Goal: Complete application form: Fill out and submit a form for a specific purpose

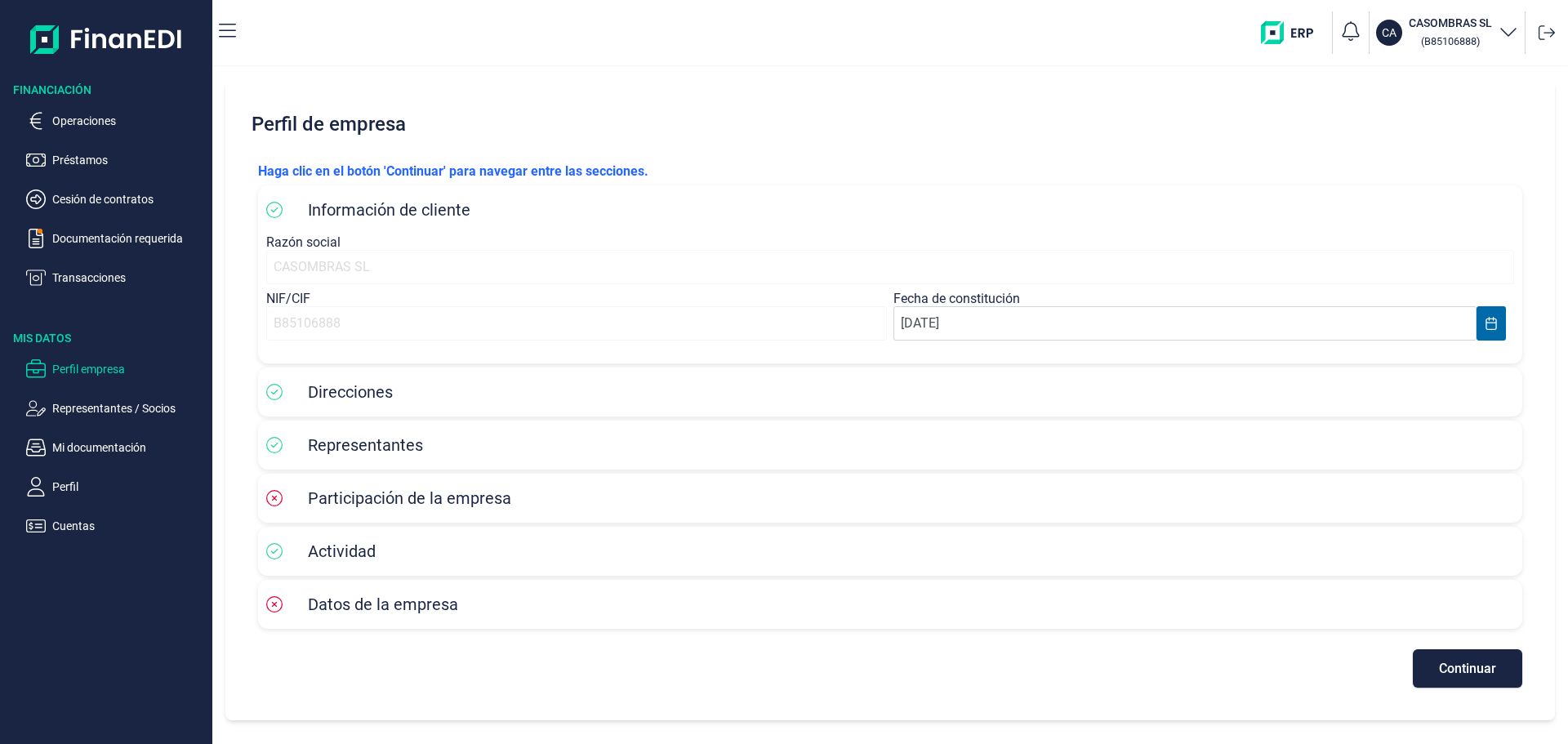
scroll to position [44, 0]
click at [1468, 675] on span "Continuar" at bounding box center [1467, 668] width 57 height 12
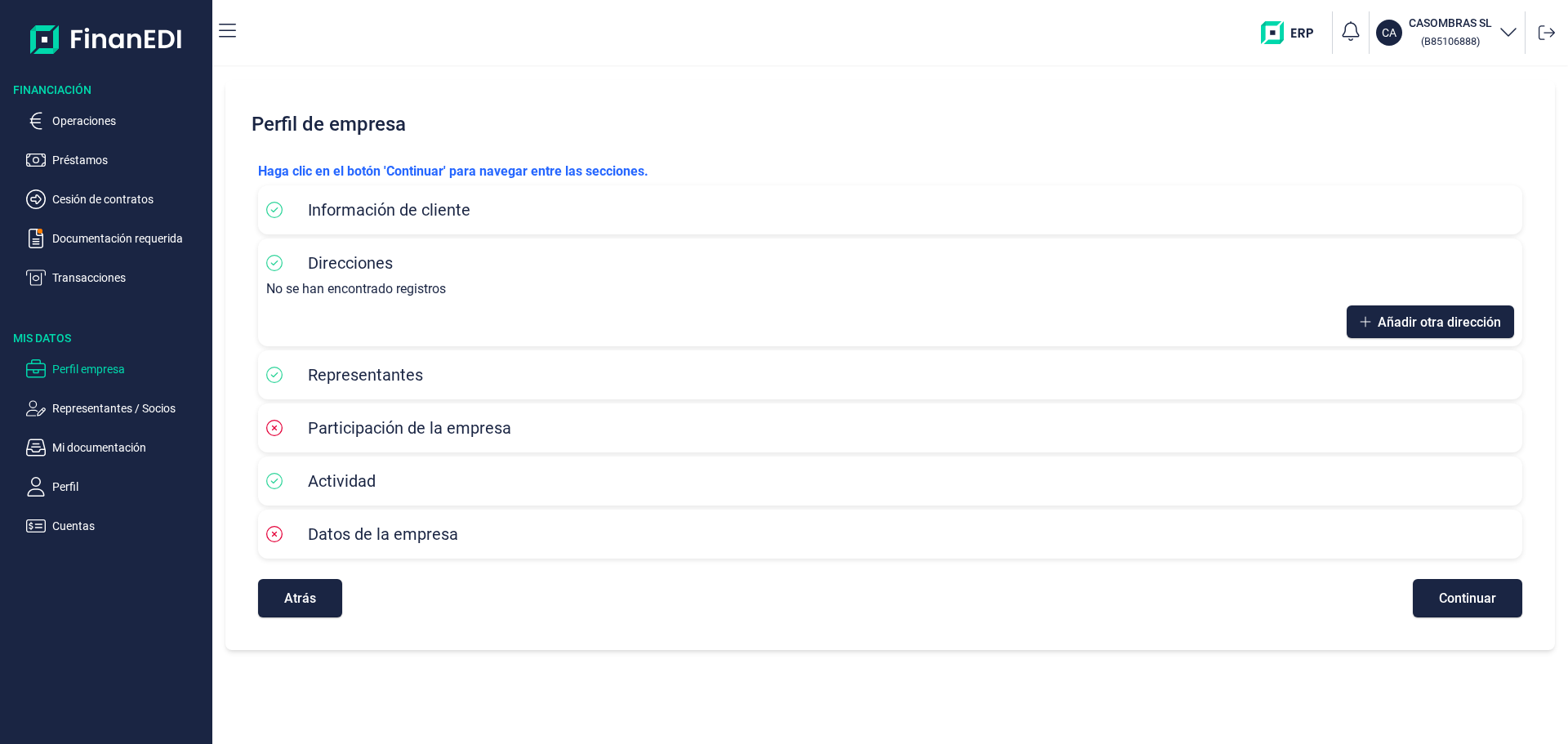
scroll to position [0, 0]
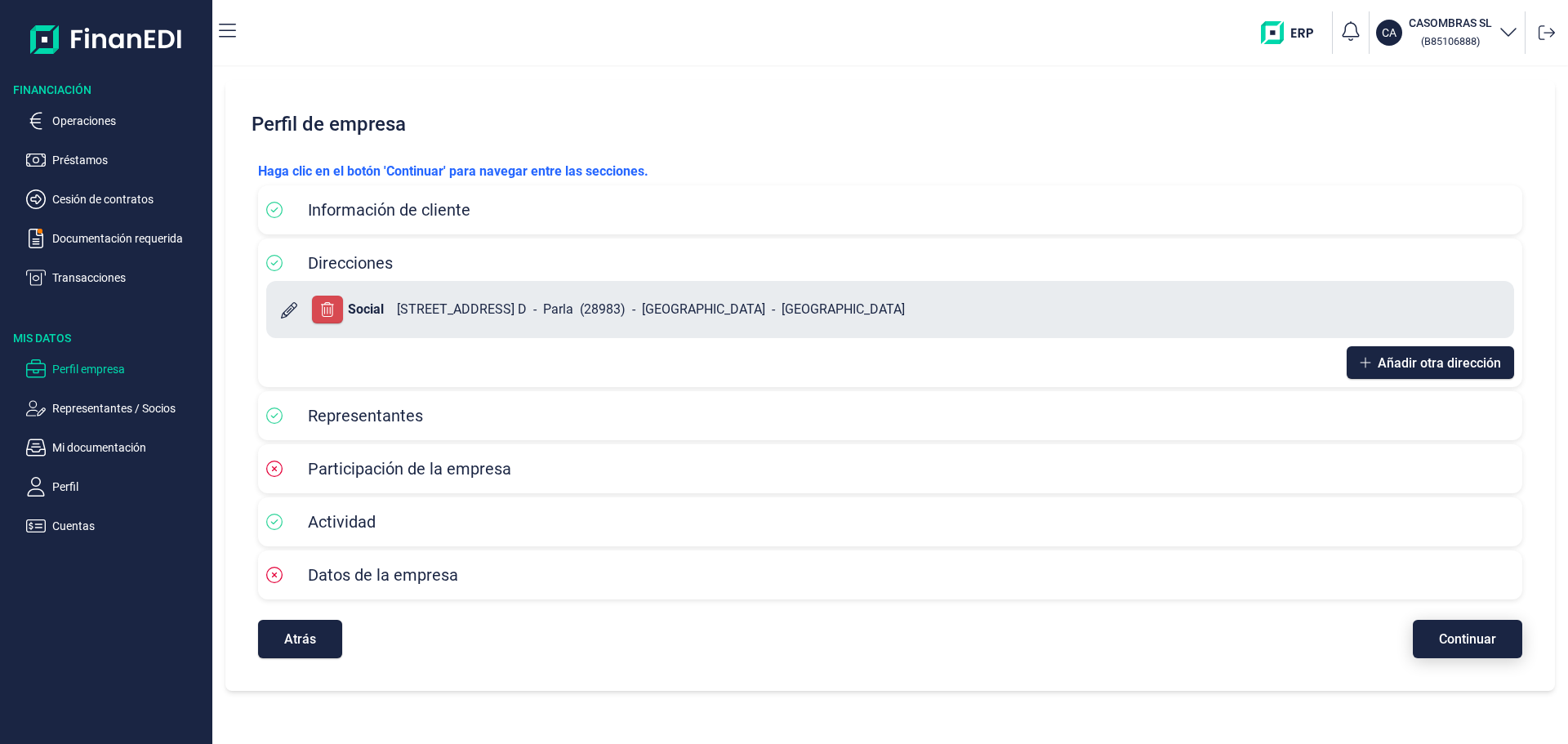
click at [1467, 645] on span "Continuar" at bounding box center [1467, 639] width 57 height 12
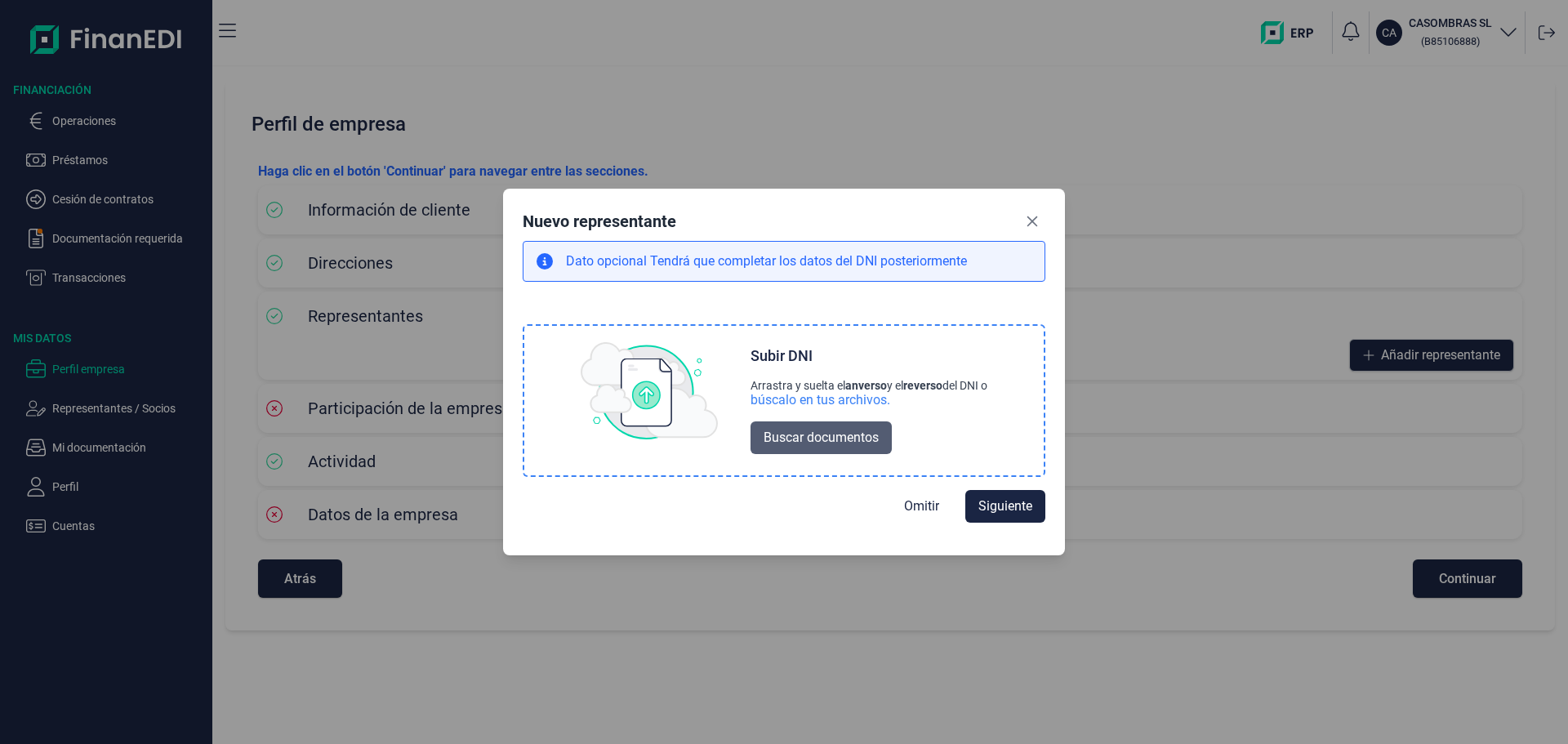
click at [812, 445] on span "Buscar documentos" at bounding box center [820, 437] width 115 height 20
click at [939, 515] on span "Omitir" at bounding box center [921, 505] width 35 height 20
select select "ES"
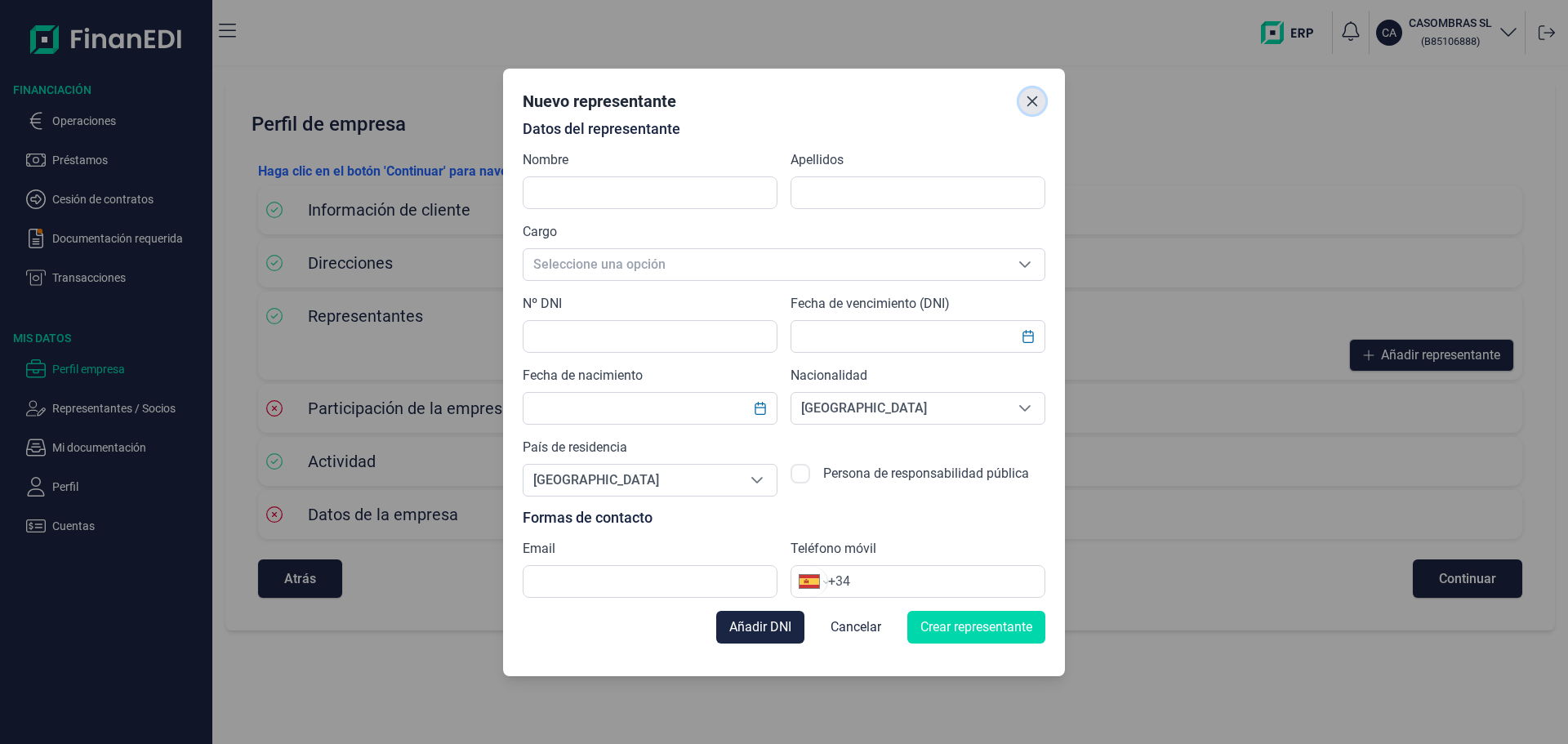
click at [1037, 96] on icon "Close" at bounding box center [1032, 101] width 10 height 10
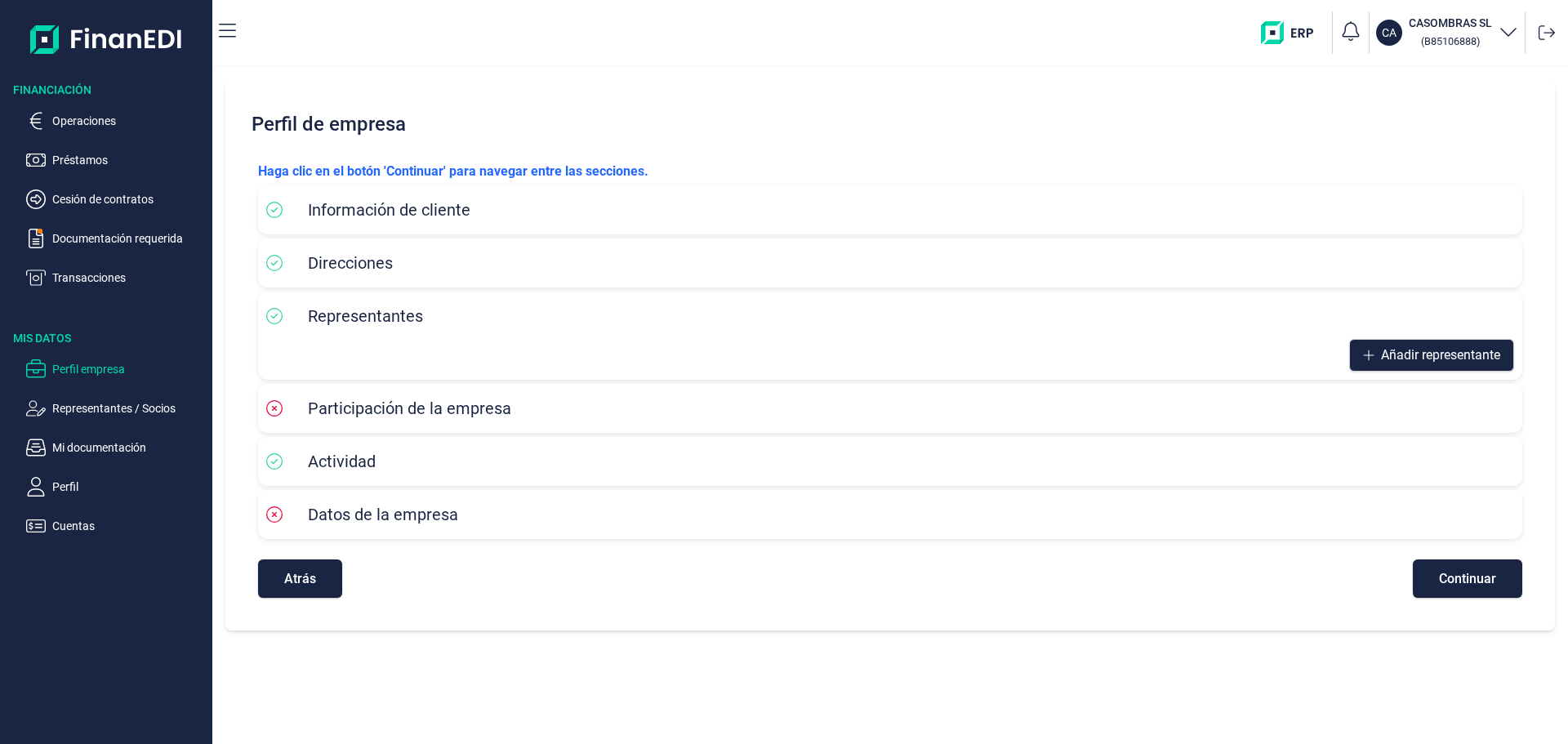
click at [626, 420] on div "Participación de la empresa" at bounding box center [889, 408] width 1248 height 25
click at [336, 598] on button "Atrás" at bounding box center [300, 578] width 84 height 38
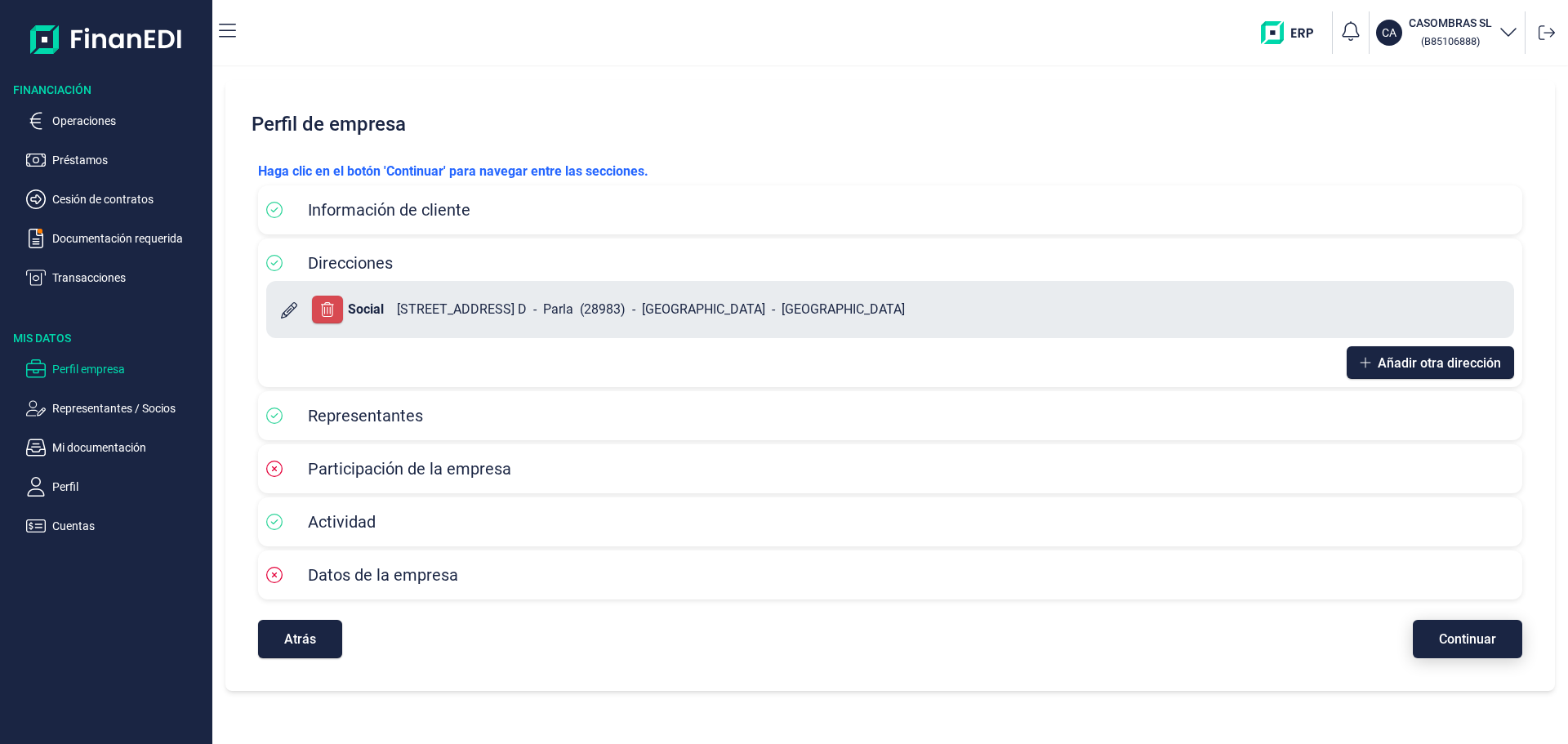
click at [1448, 645] on span "Continuar" at bounding box center [1467, 639] width 57 height 12
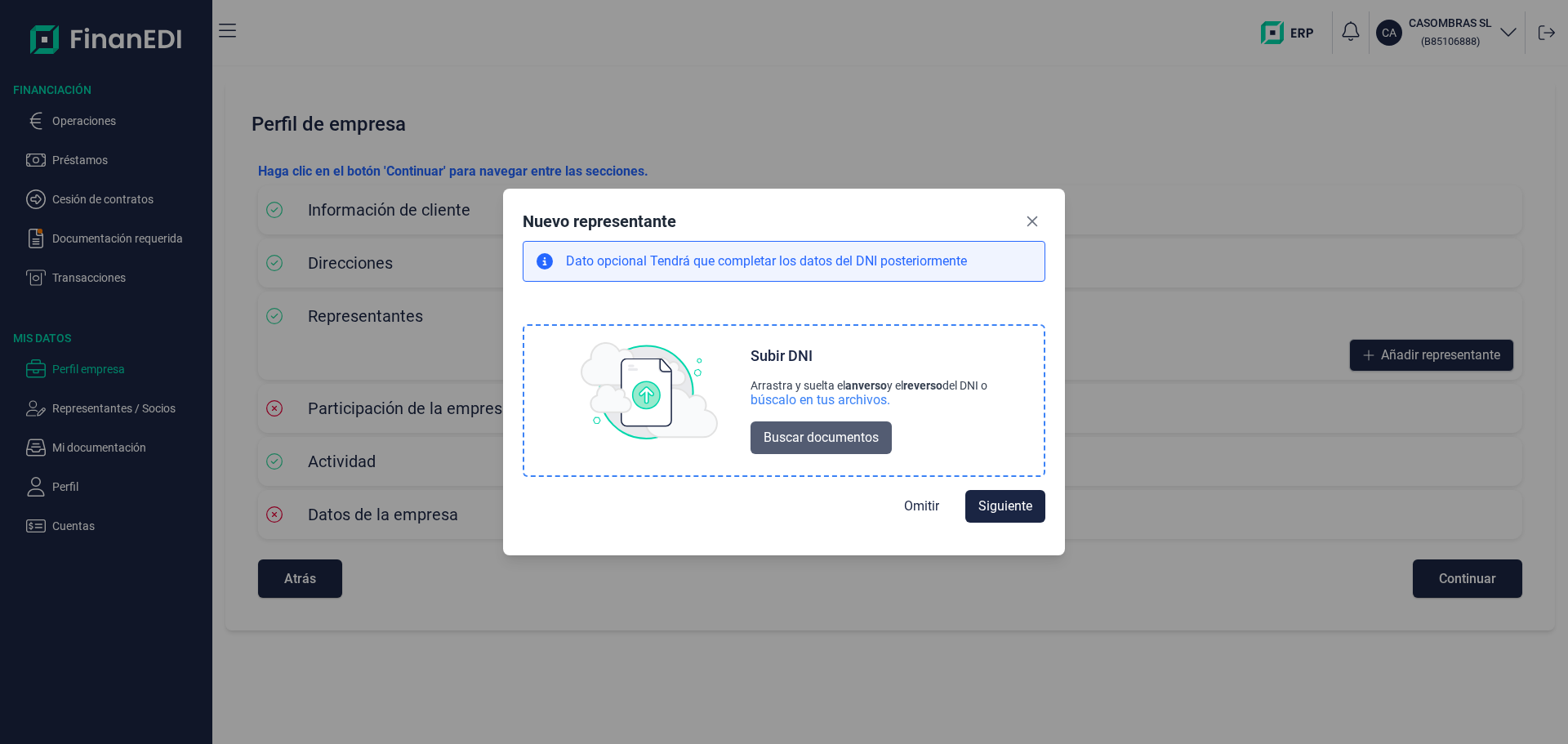
click at [856, 453] on button "Buscar documentos" at bounding box center [821, 437] width 141 height 32
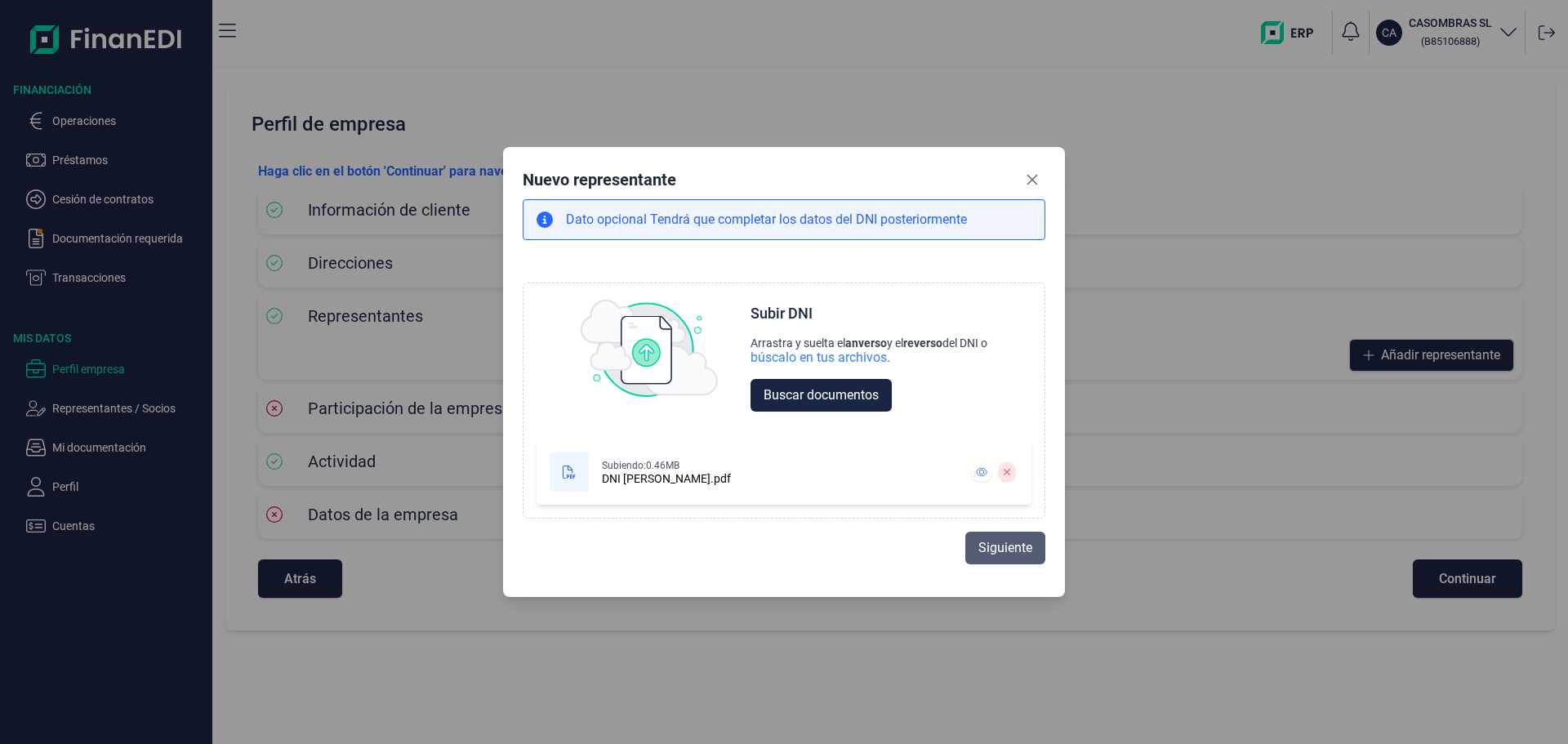
click at [1032, 558] on span "Siguiente" at bounding box center [1005, 548] width 54 height 20
select select "ES"
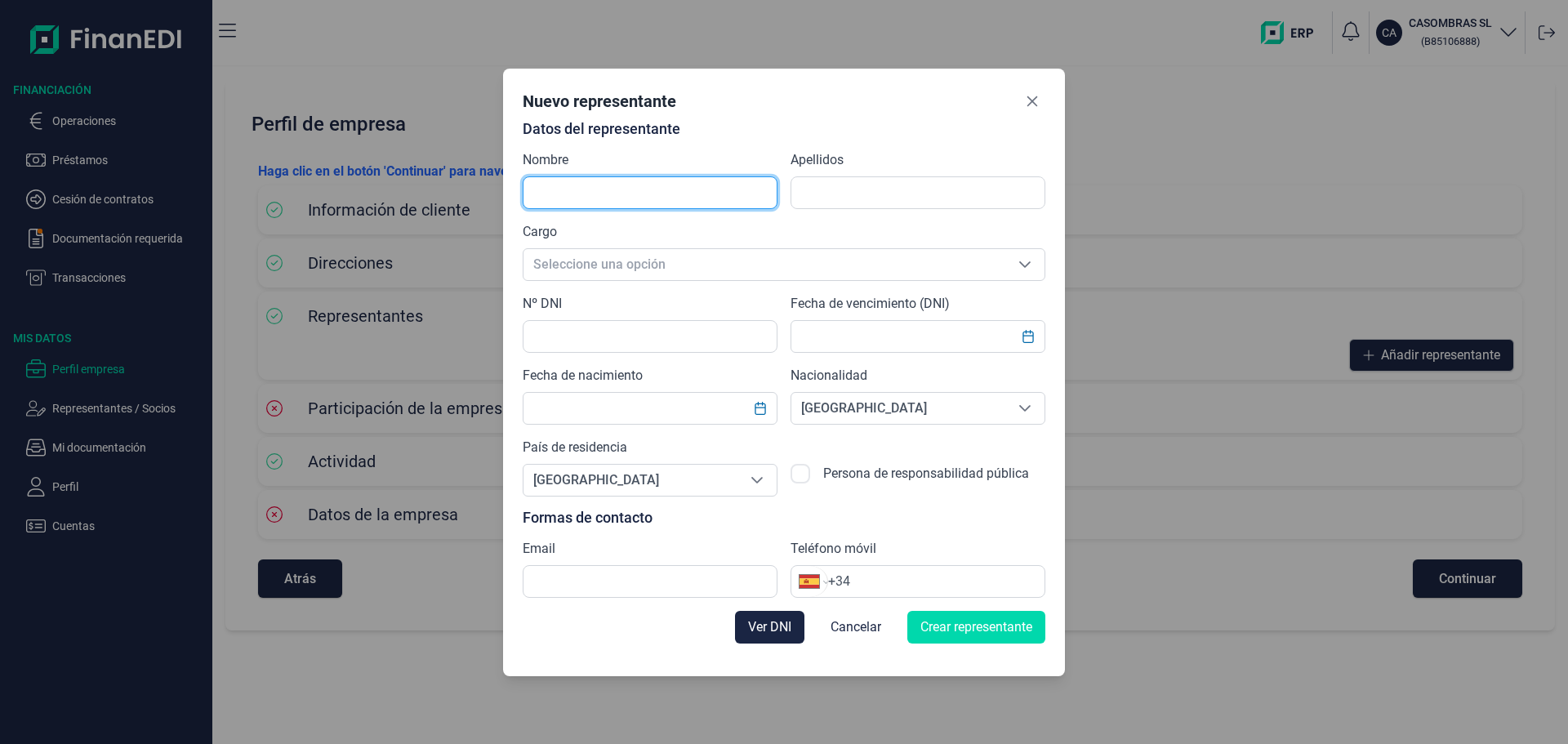
click at [641, 178] on input "text" at bounding box center [650, 193] width 254 height 32
type input "[PERSON_NAME]"
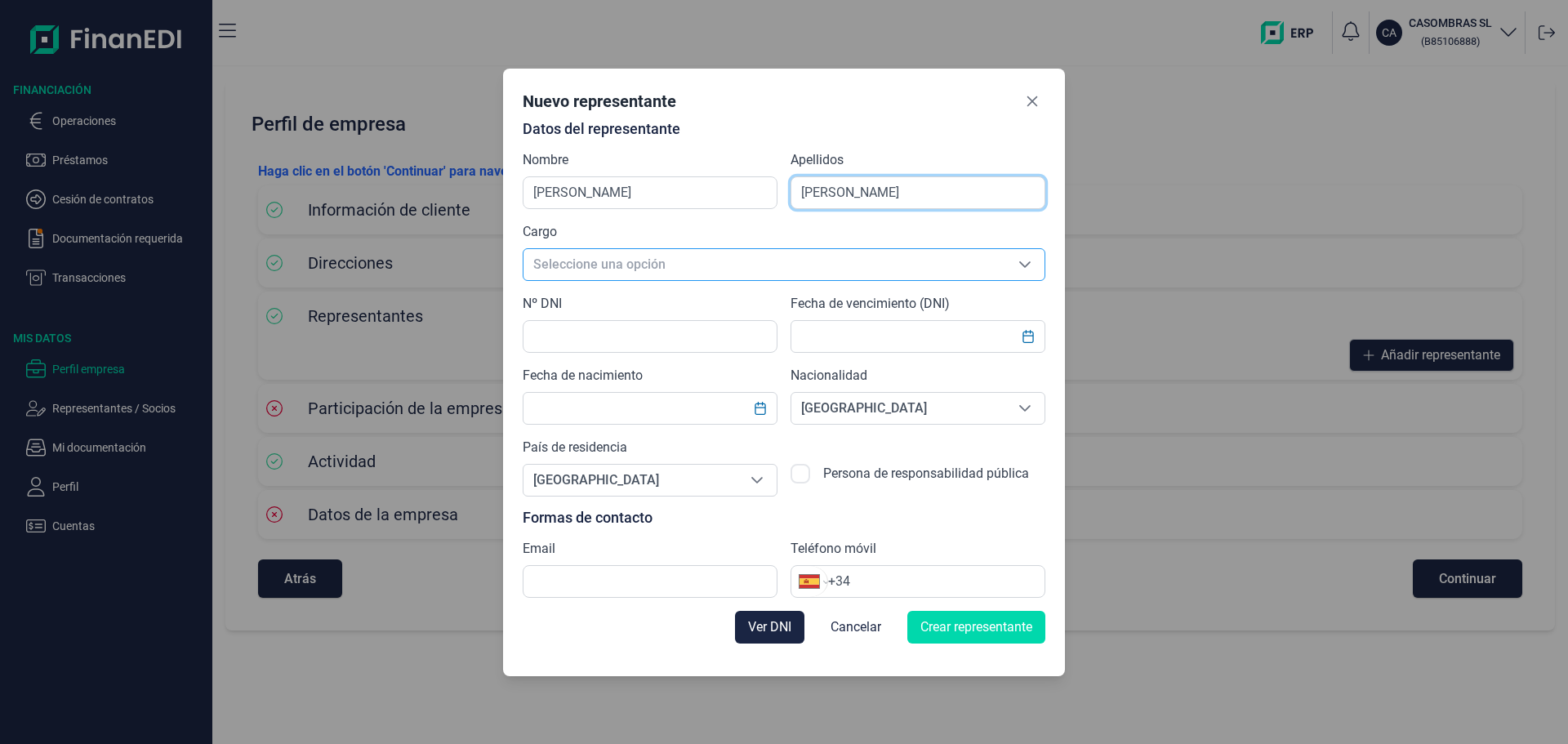
type input "[PERSON_NAME]"
click at [634, 249] on span "Seleccione una opción" at bounding box center [764, 264] width 482 height 31
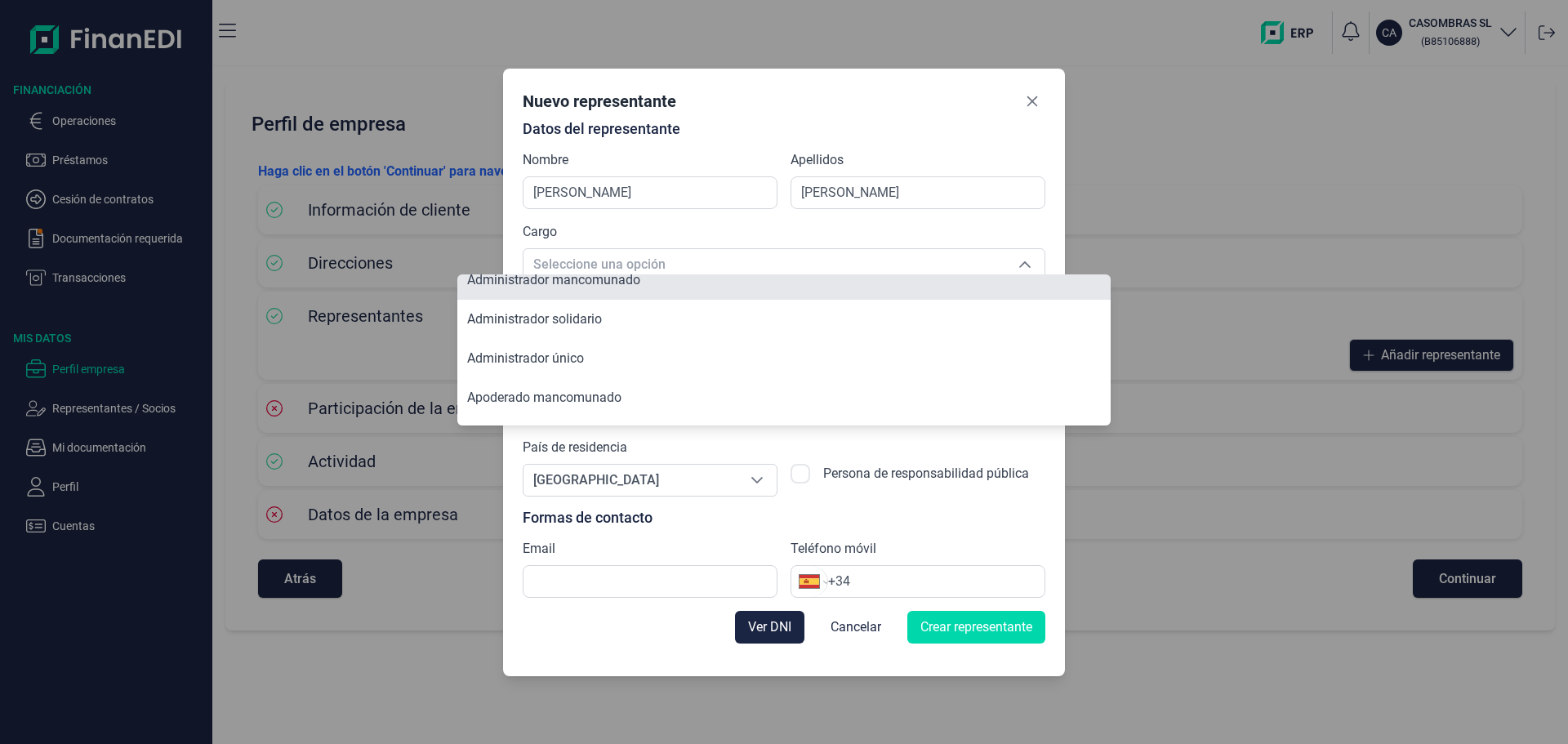
scroll to position [82, 0]
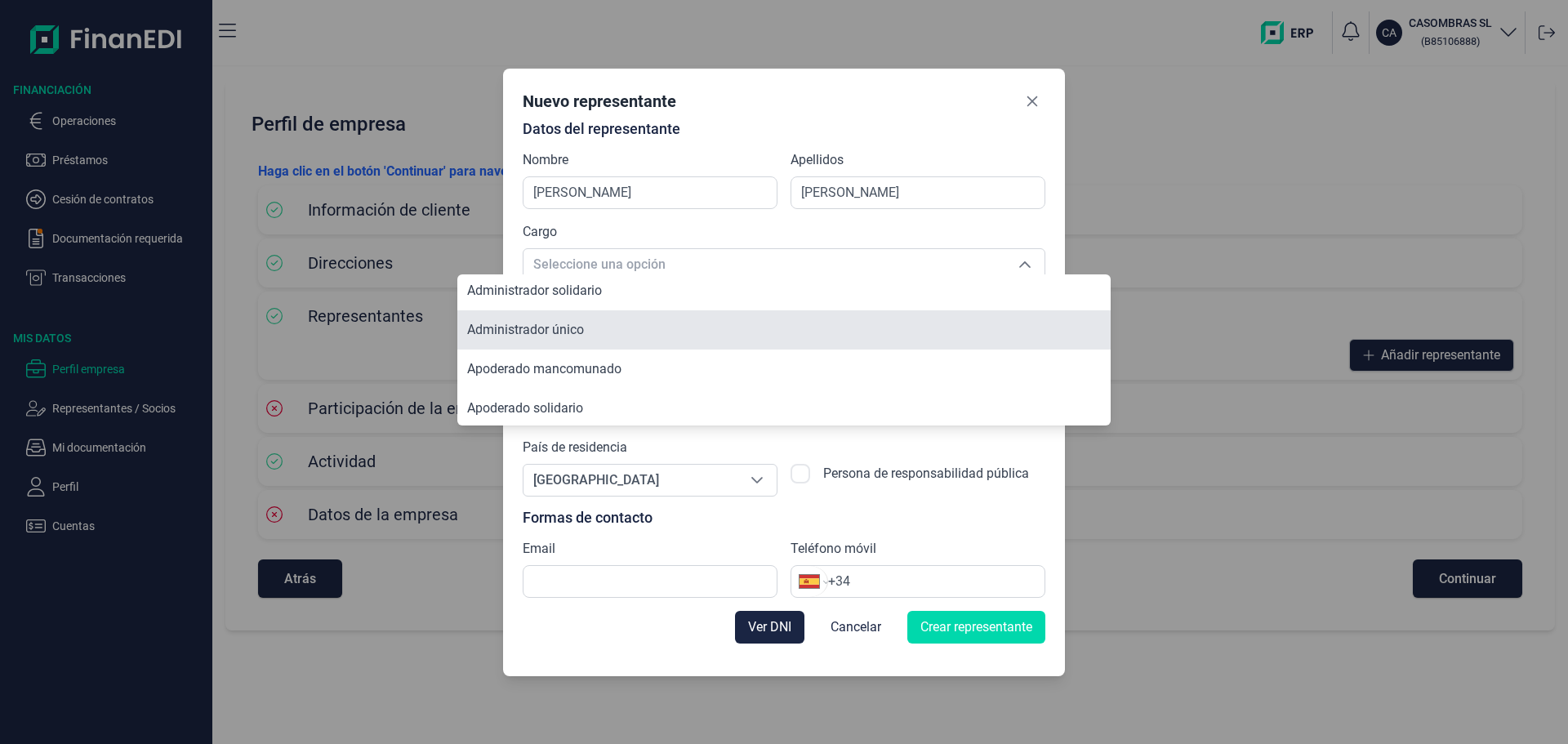
click at [682, 349] on li "Administrador único" at bounding box center [784, 329] width 653 height 39
type input "Administrador único"
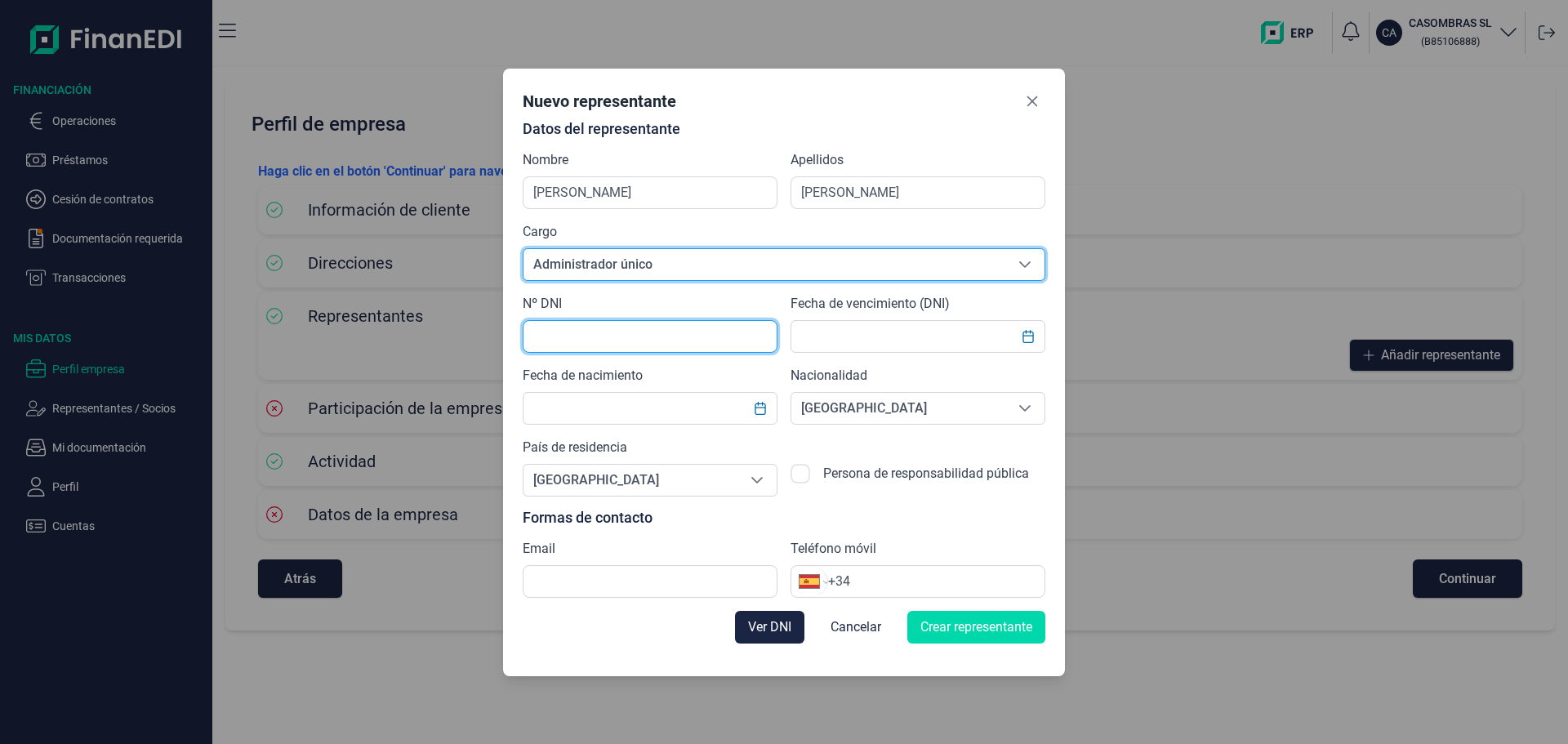
click at [638, 350] on input "text" at bounding box center [650, 336] width 254 height 32
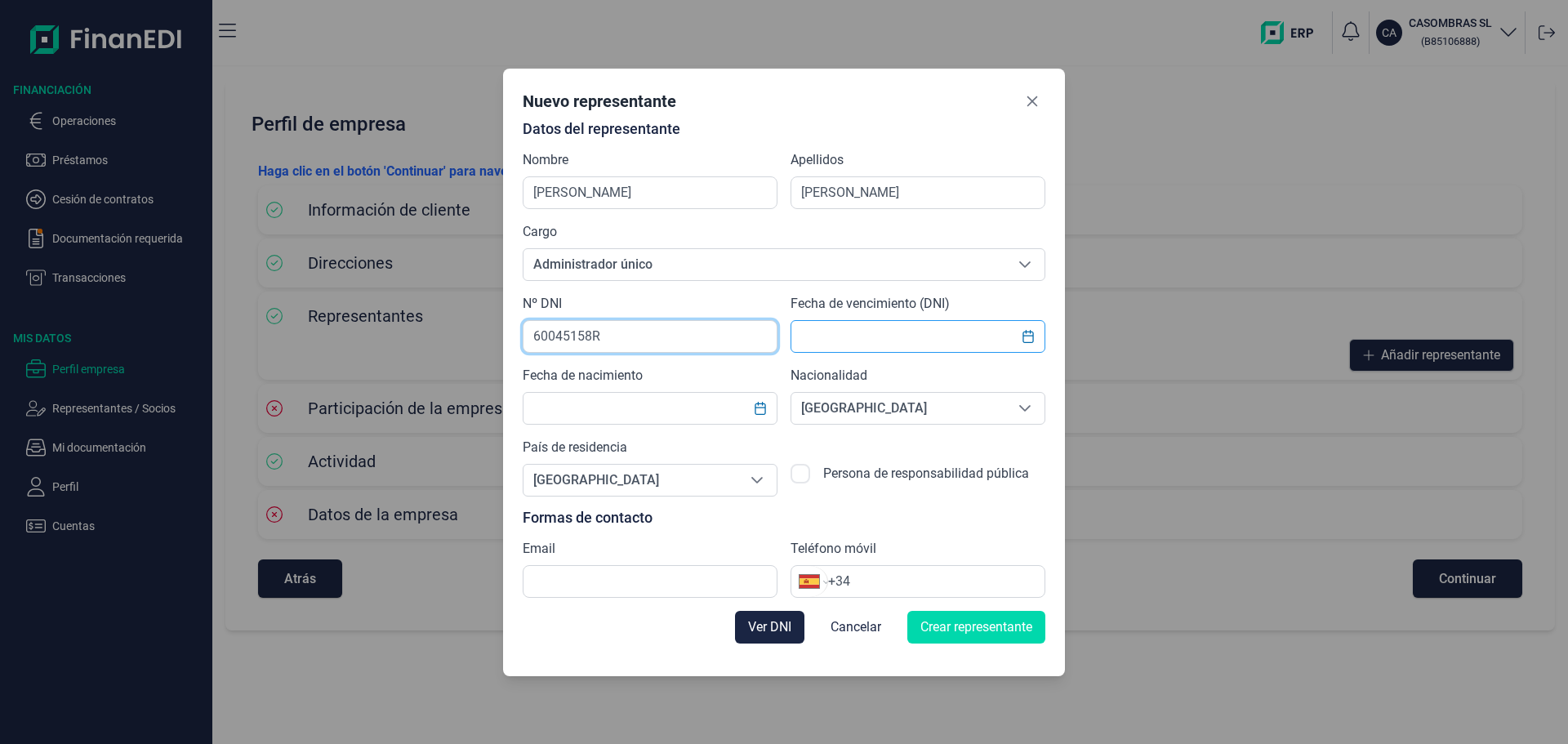
type input "60045158R"
click at [907, 336] on input "text" at bounding box center [918, 336] width 254 height 32
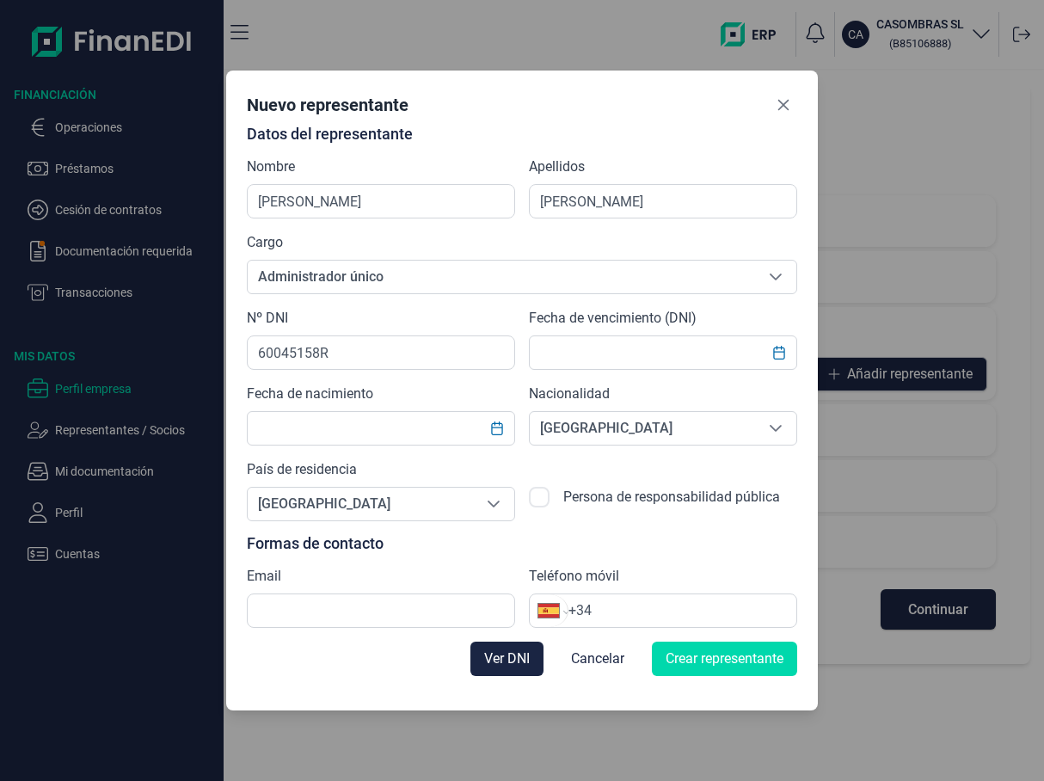
drag, startPoint x: 598, startPoint y: 383, endPoint x: 600, endPoint y: 370, distance: 13.0
click at [599, 382] on div "Datos del representante Nombre [PERSON_NAME] [PERSON_NAME] Cargo Administrador …" at bounding box center [522, 377] width 551 height 502
click at [603, 368] on input "text" at bounding box center [663, 353] width 268 height 34
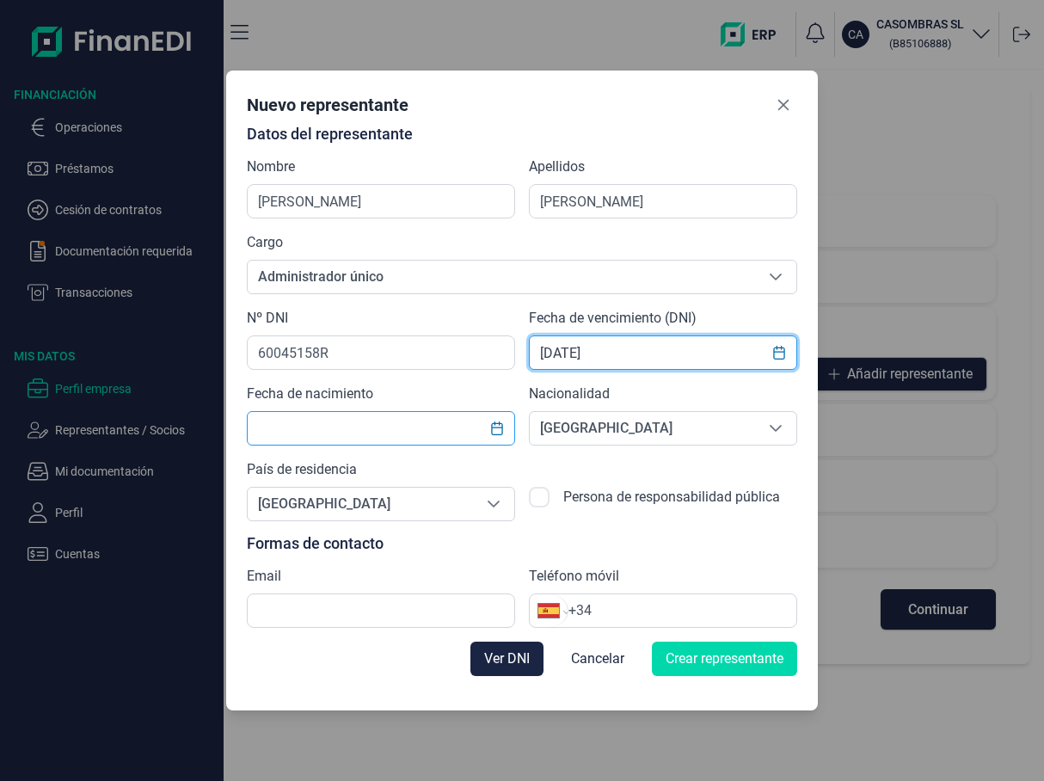
type input "[DATE]"
click at [415, 446] on input "text" at bounding box center [381, 428] width 268 height 34
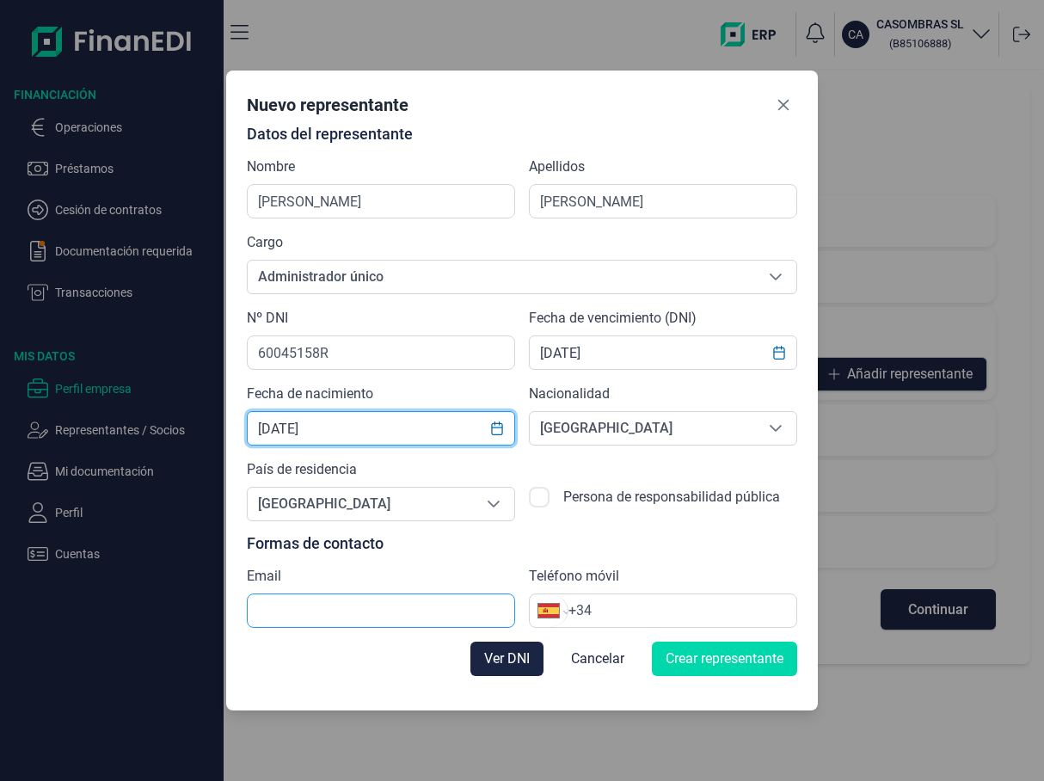
type input "[DATE]"
click at [366, 628] on input "text" at bounding box center [381, 611] width 268 height 34
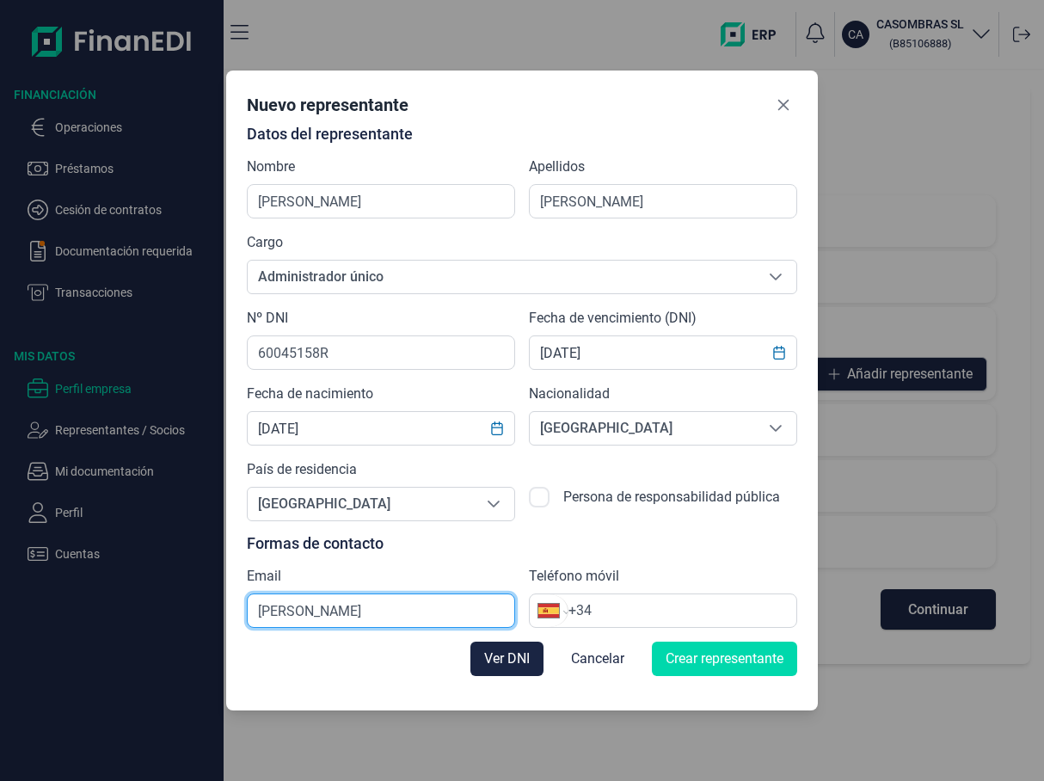
type input "J"
type input "a"
type input "[PERSON_NAME][EMAIL_ADDRESS][DOMAIN_NAME]"
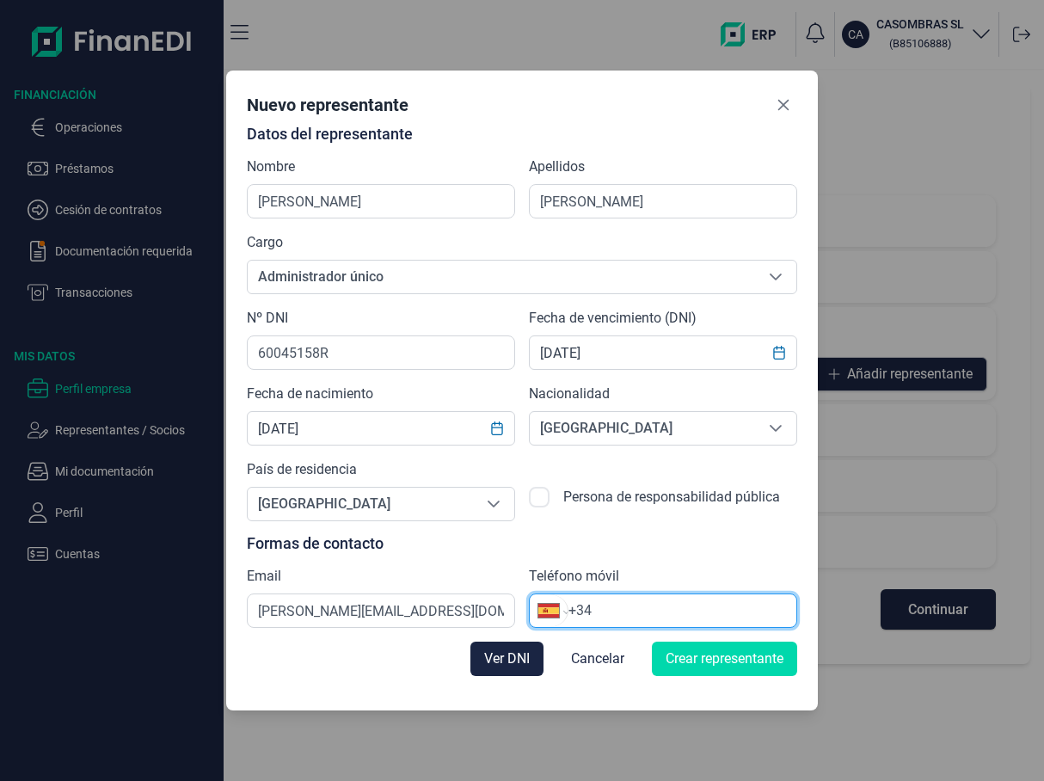
click at [644, 621] on input "+34" at bounding box center [683, 611] width 228 height 21
type input "[PHONE_NUMBER]"
click at [784, 669] on span "Crear representante" at bounding box center [725, 659] width 118 height 21
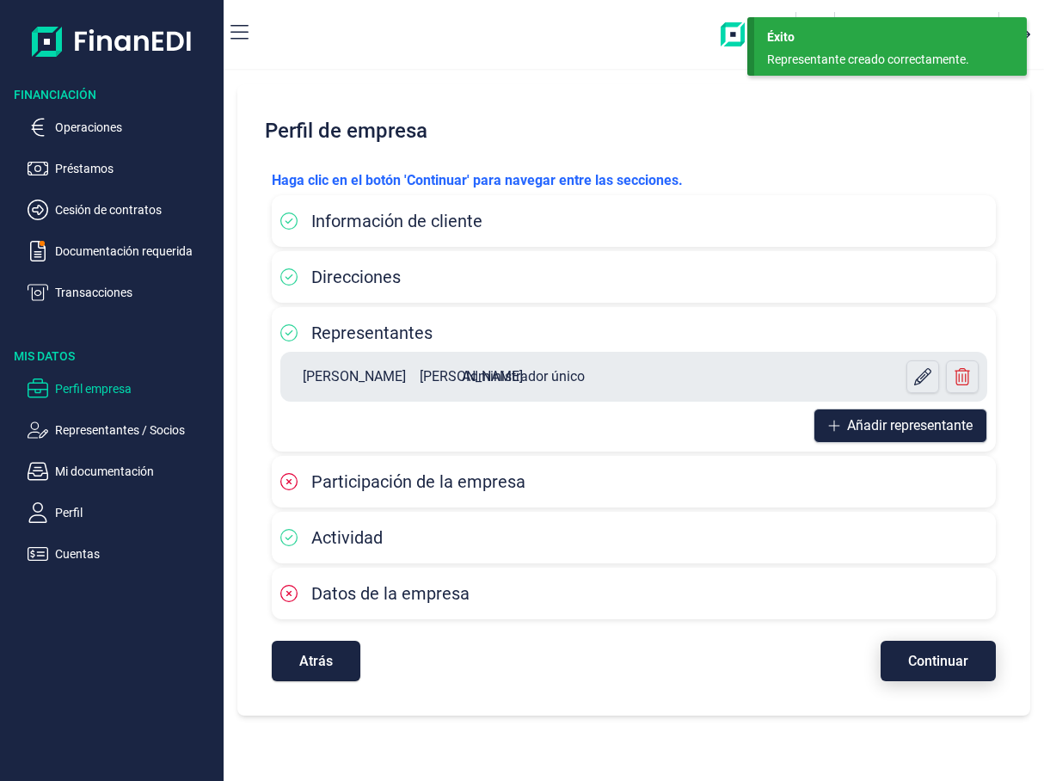
click at [929, 668] on span "Continuar" at bounding box center [939, 661] width 60 height 13
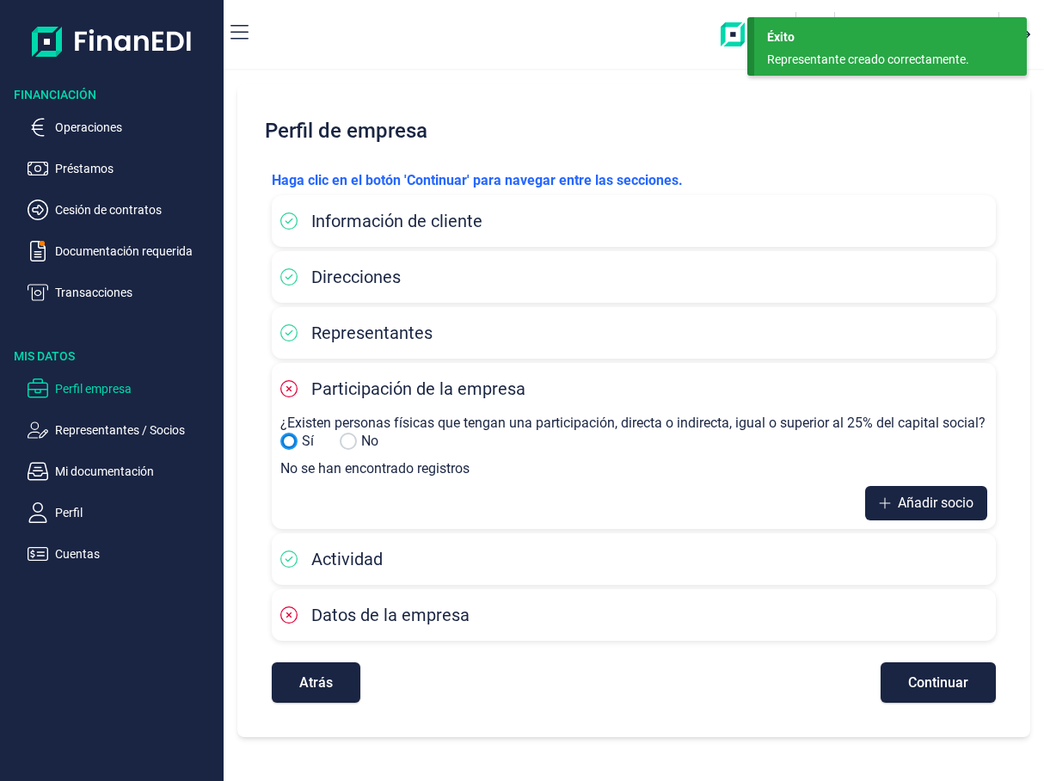
click at [298, 450] on input "No" at bounding box center [288, 441] width 17 height 17
click at [357, 450] on input "Sí" at bounding box center [348, 441] width 17 height 17
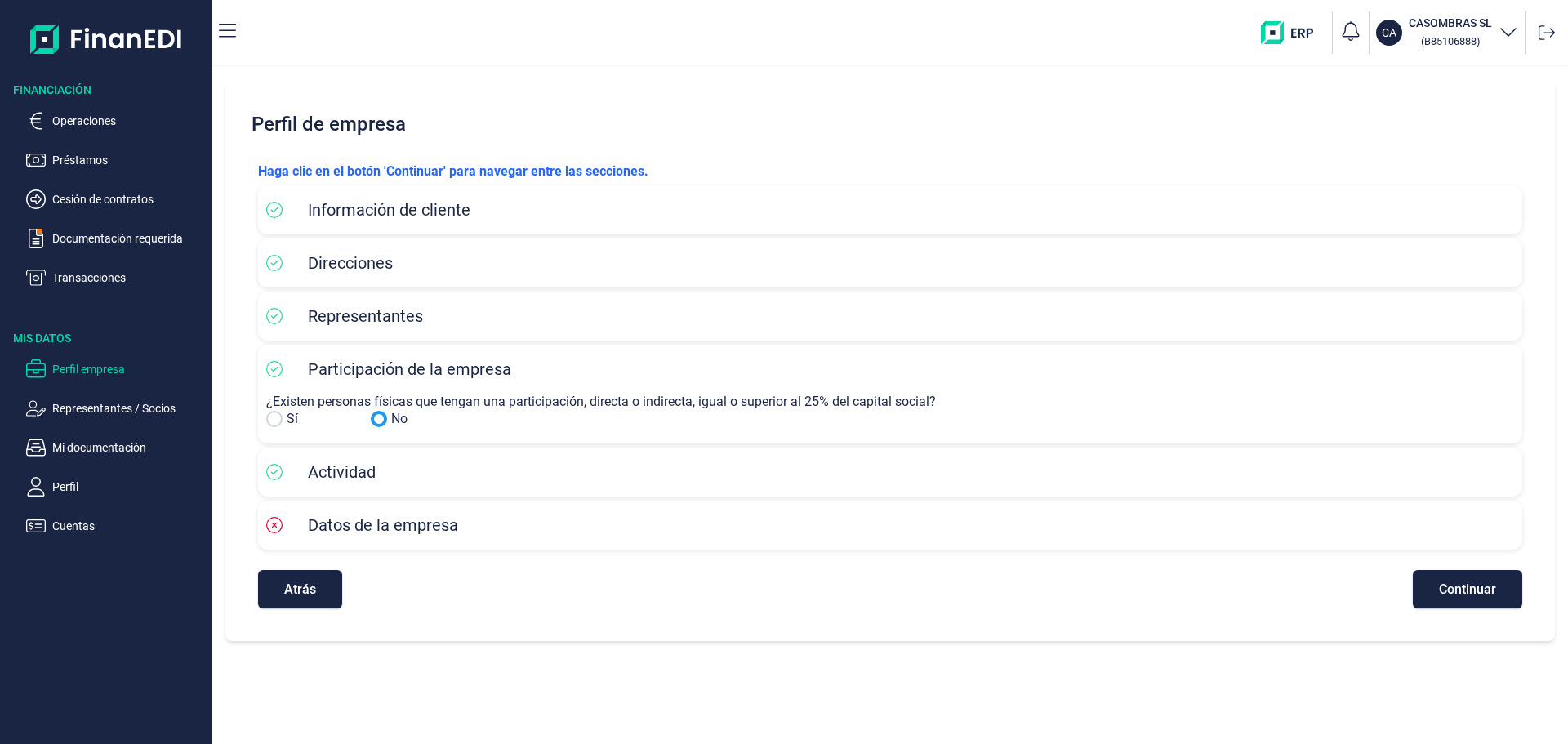
click at [283, 427] on input "No" at bounding box center [273, 418] width 16 height 16
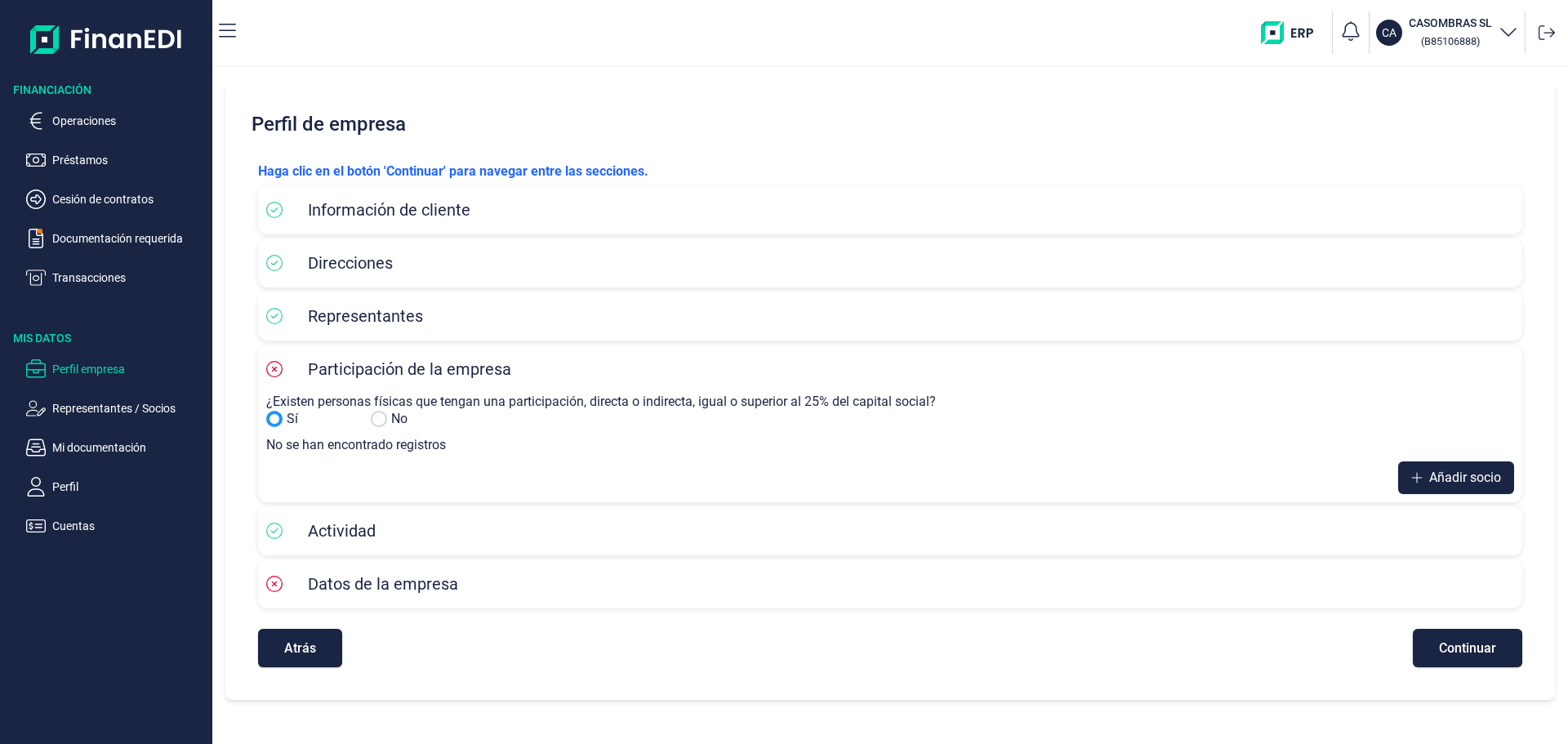
click at [1499, 39] on icon "button" at bounding box center [1508, 30] width 20 height 20
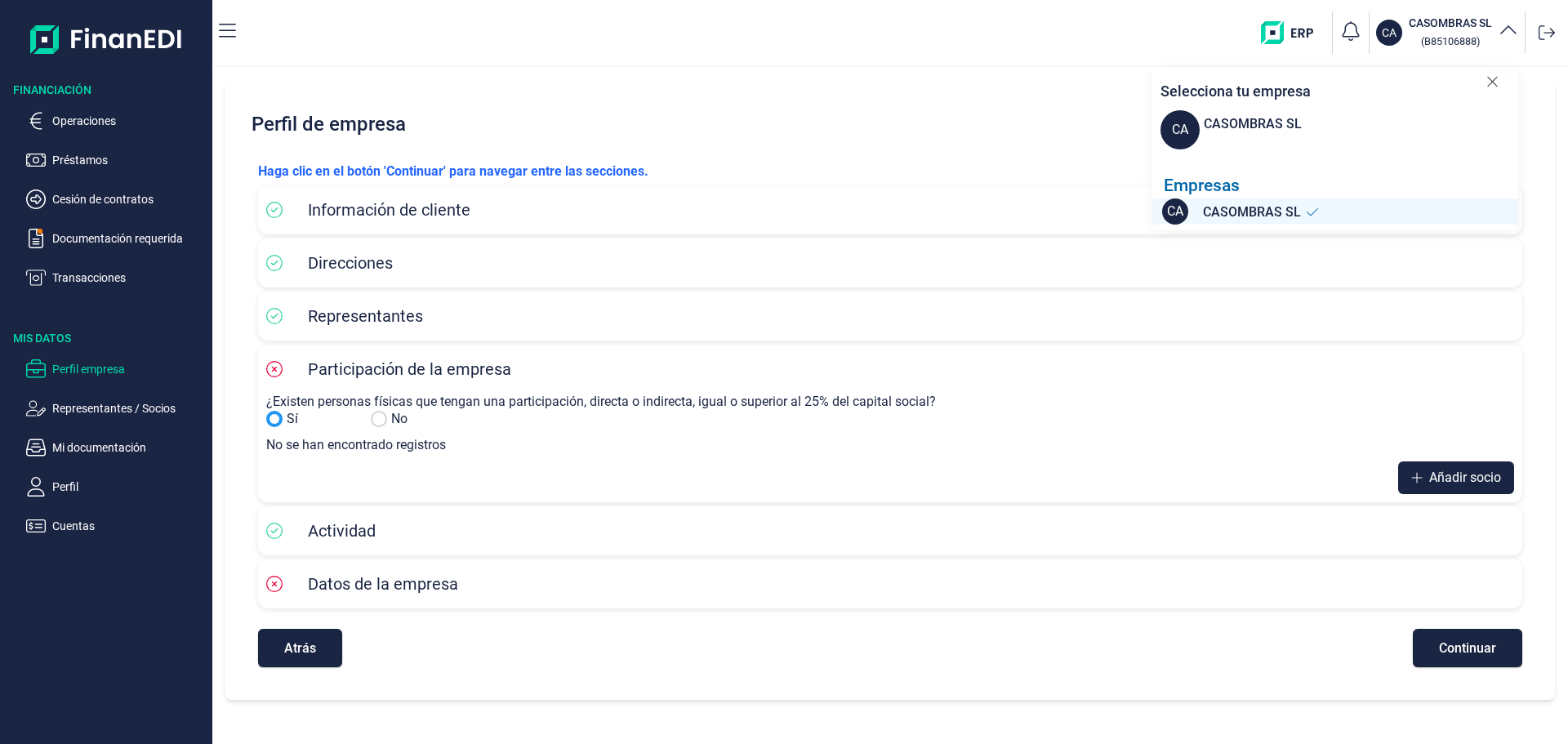
click at [886, 65] on nav "CA CASOMBRAS SL ( B85106888 ) Selecciona tu empresa CA CASOMBRAS SL Empresas CA…" at bounding box center [890, 32] width 1355 height 65
click at [1486, 90] on icon at bounding box center [1492, 81] width 12 height 16
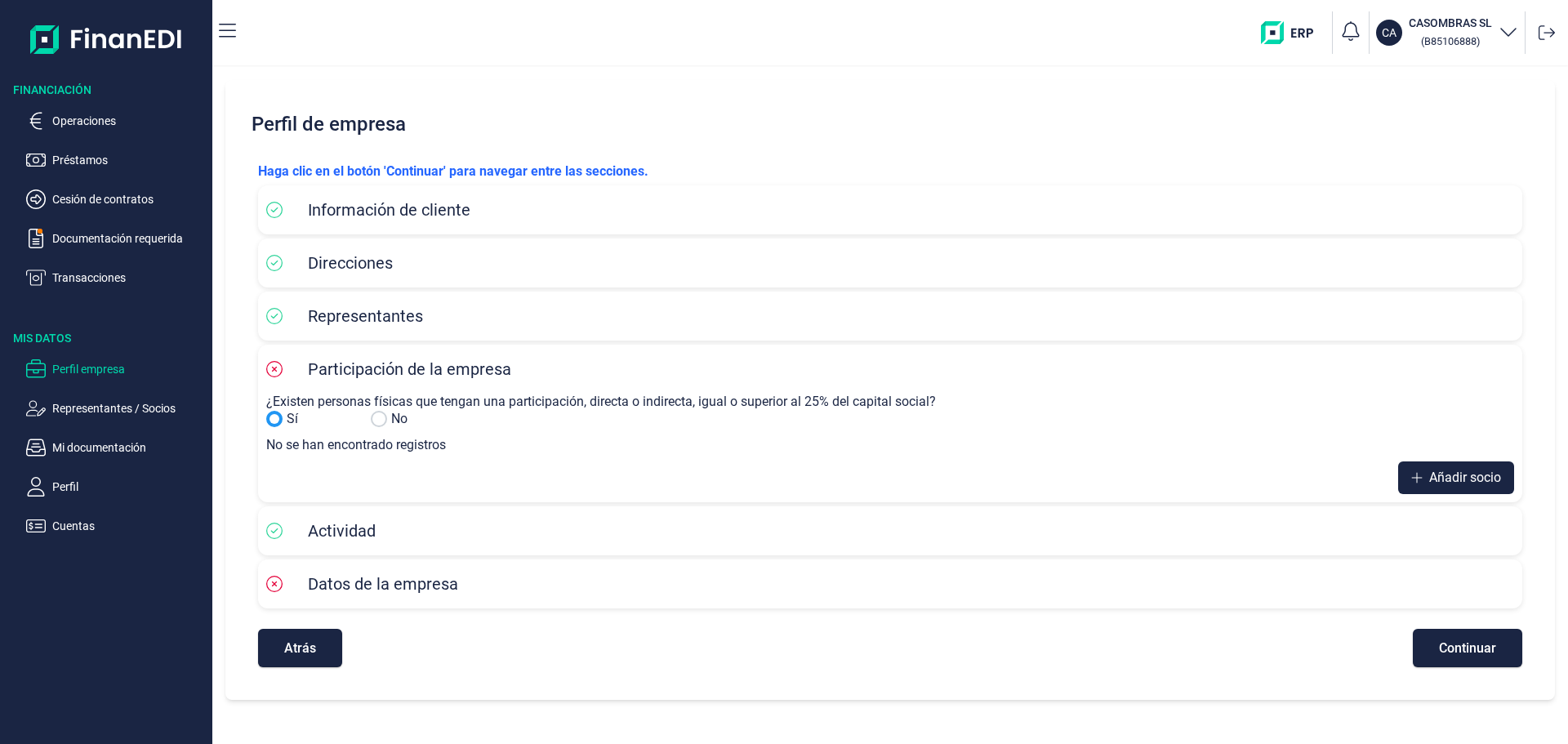
click at [387, 427] on div at bounding box center [379, 418] width 16 height 16
click at [387, 427] on input "Sí" at bounding box center [379, 418] width 16 height 16
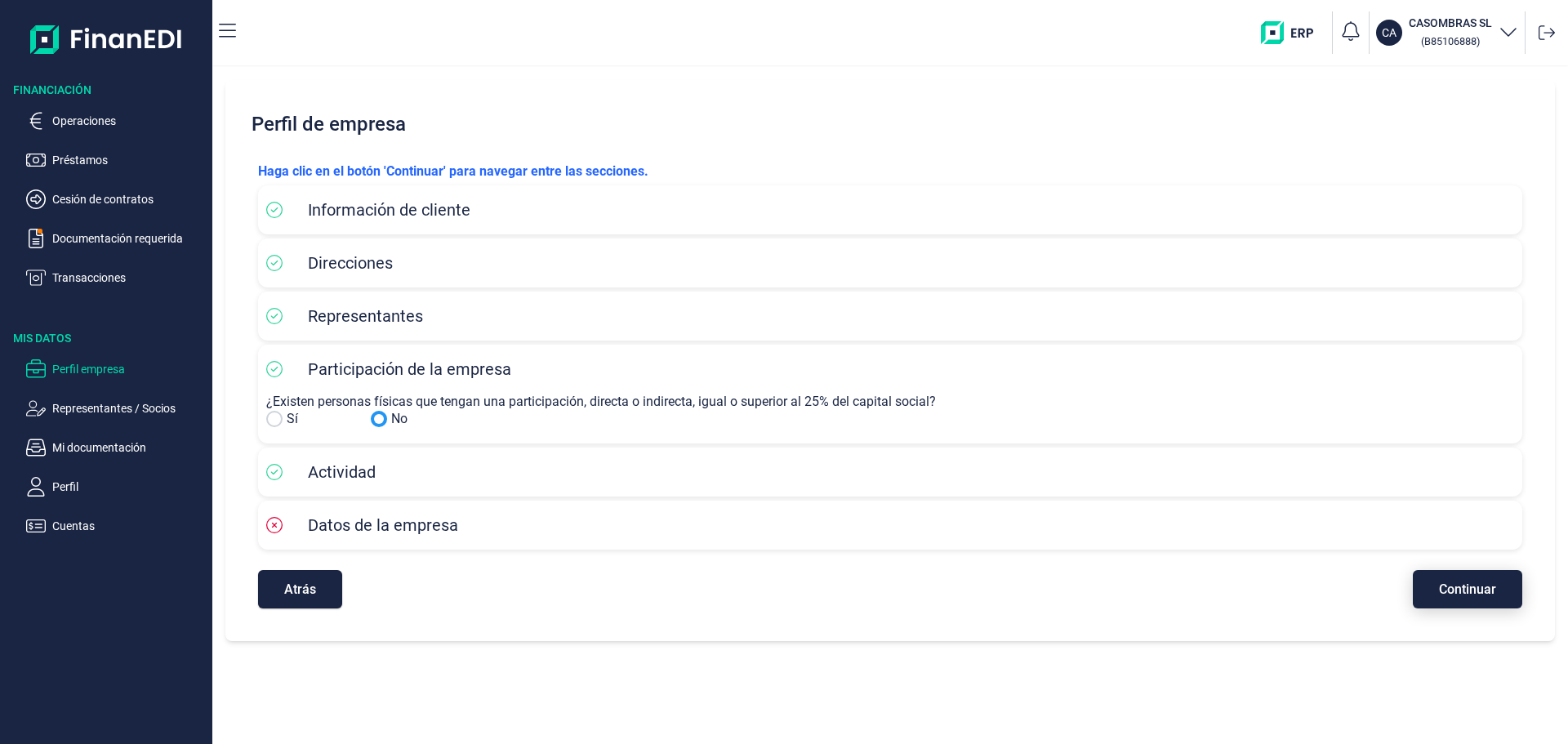
click at [1452, 595] on span "Continuar" at bounding box center [1467, 588] width 57 height 12
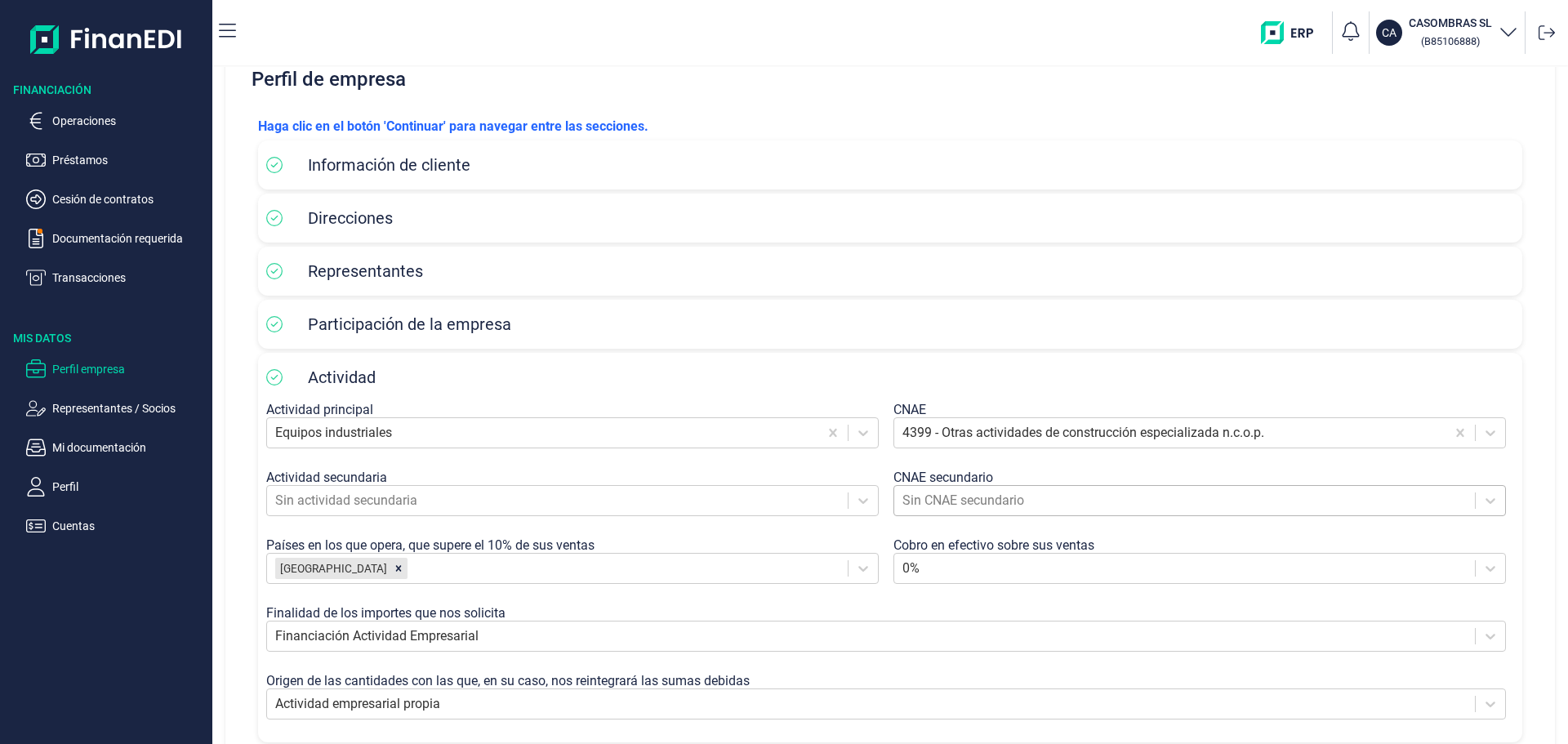
scroll to position [243, 0]
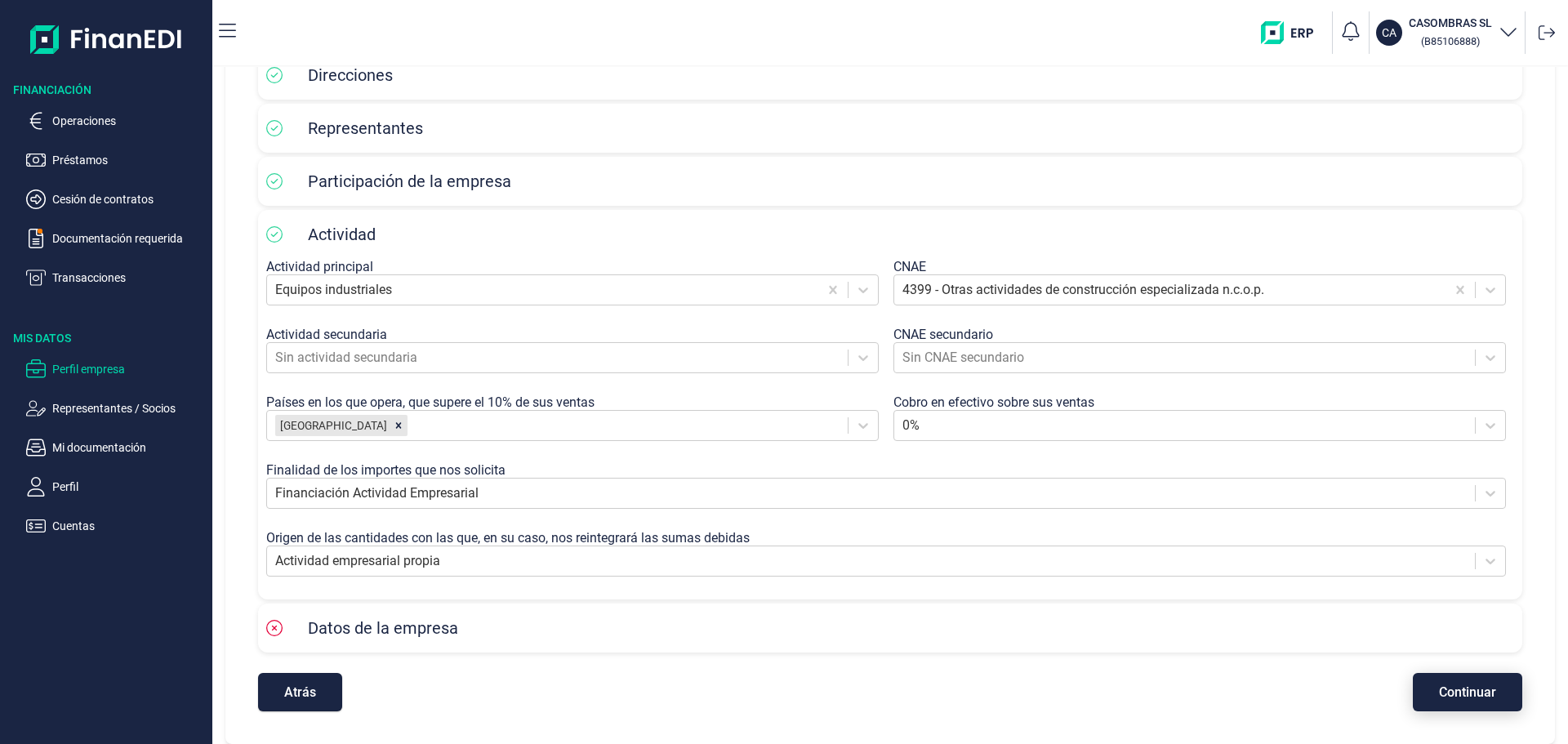
click at [1466, 686] on span "Continuar" at bounding box center [1467, 692] width 57 height 12
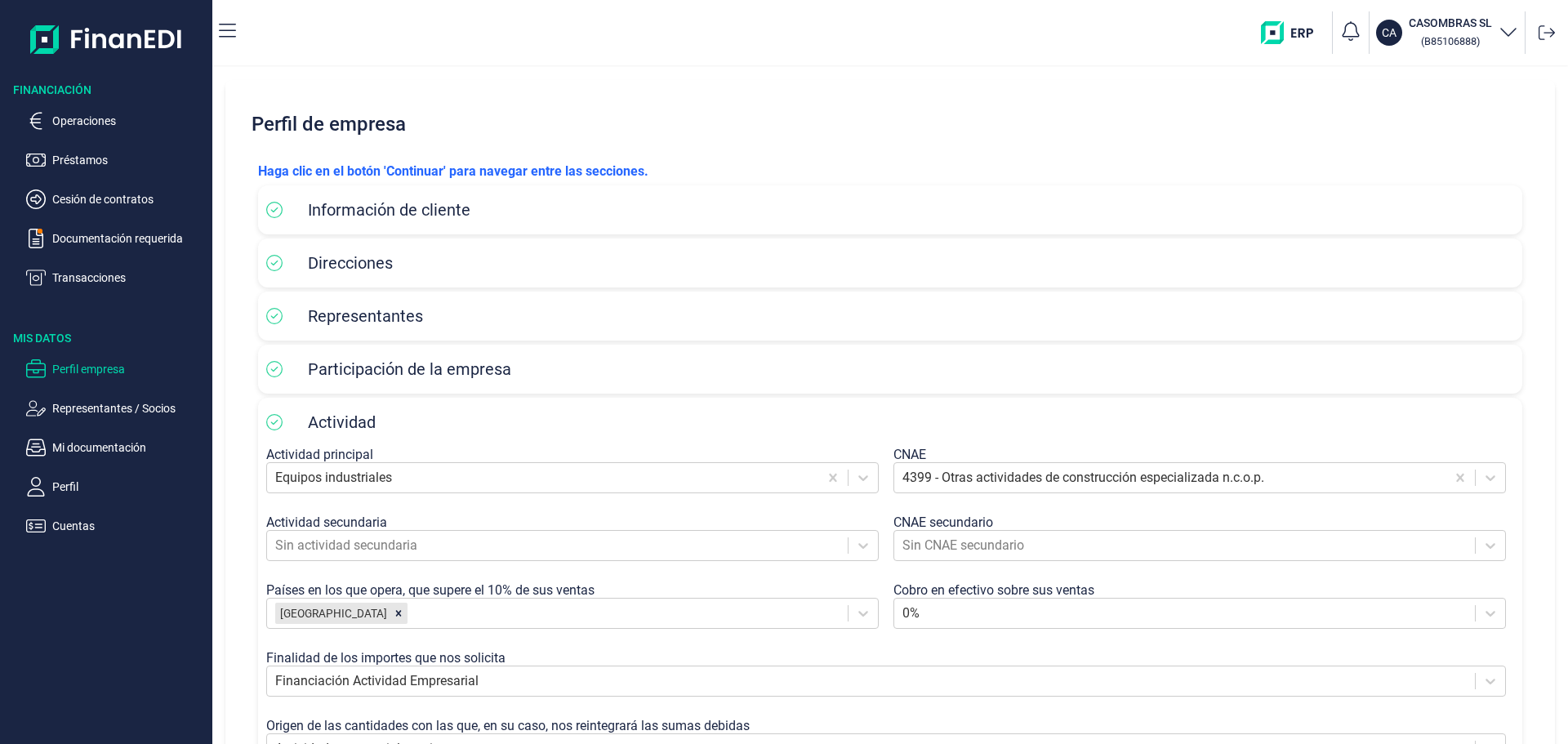
select select "ES"
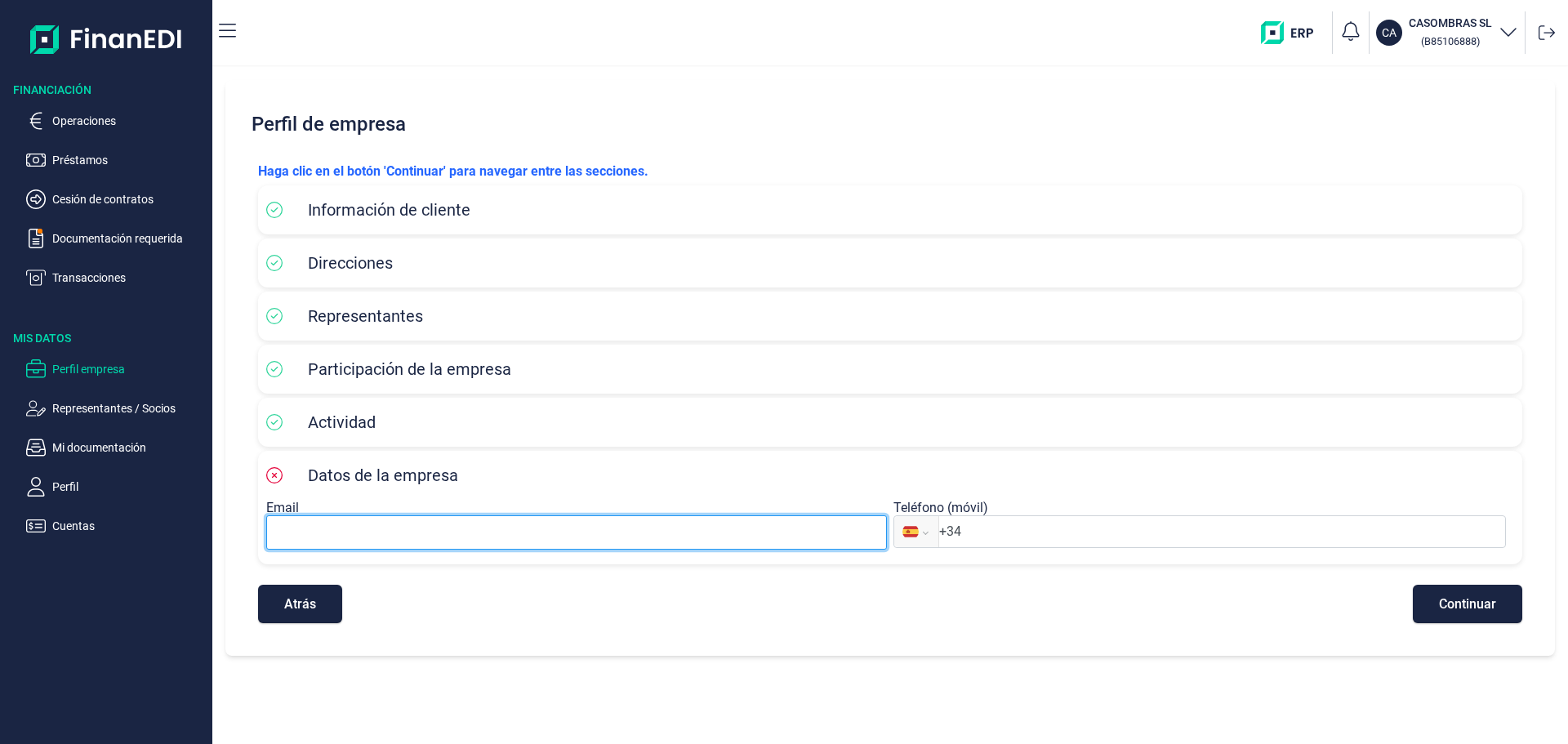
click at [431, 549] on input at bounding box center [576, 532] width 621 height 34
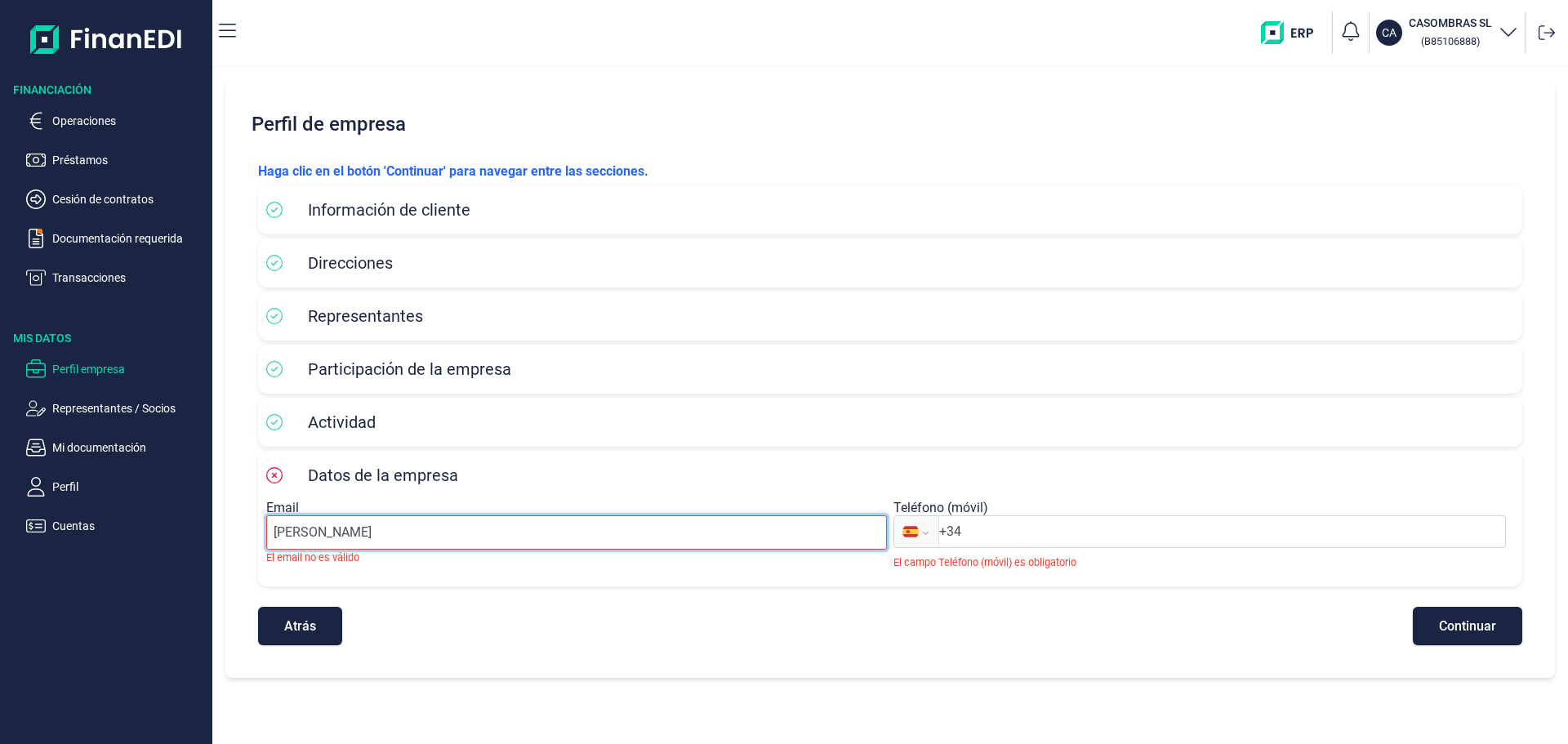
type input "[PERSON_NAME][EMAIL_ADDRESS][DOMAIN_NAME]"
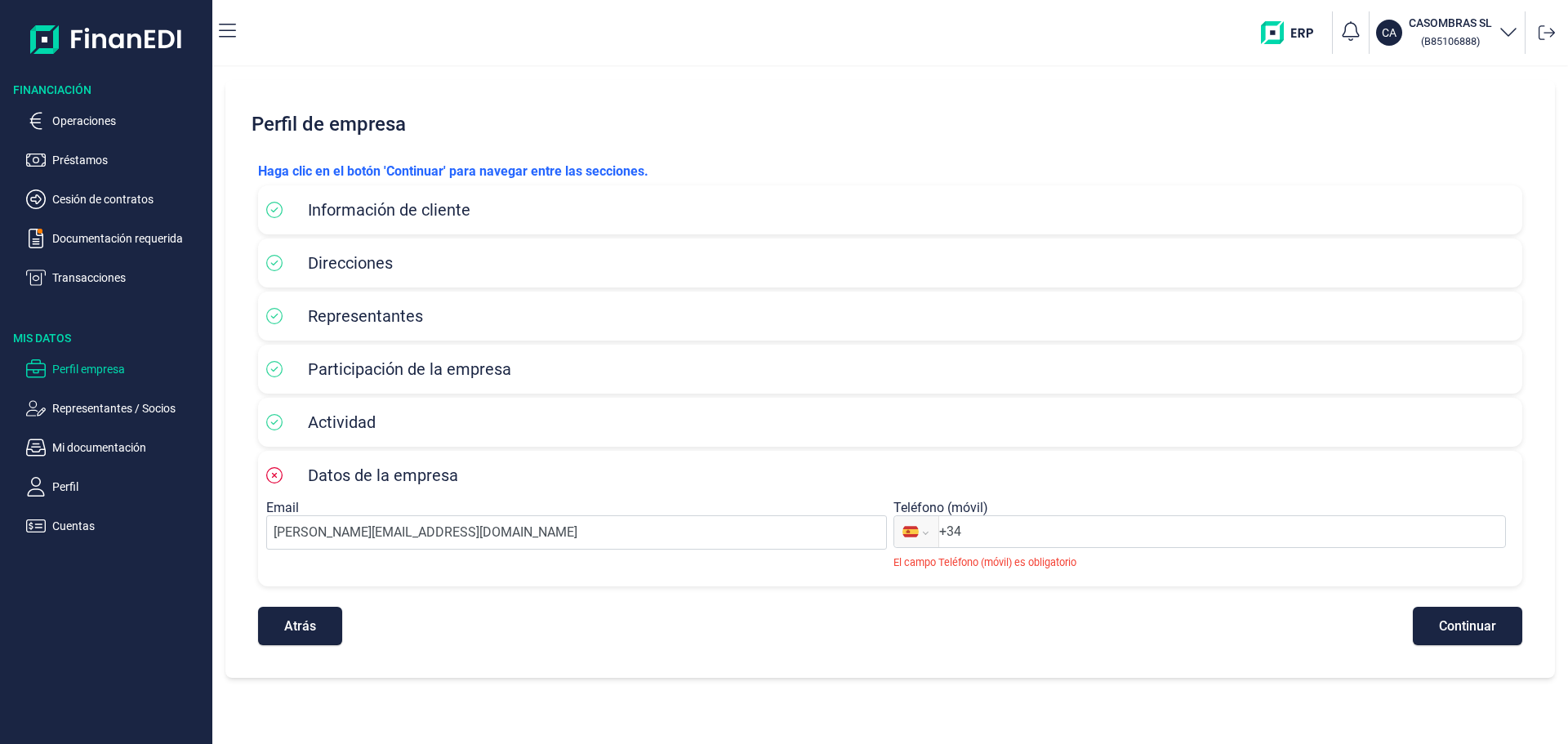
click at [1196, 541] on input "+34" at bounding box center [1222, 531] width 566 height 20
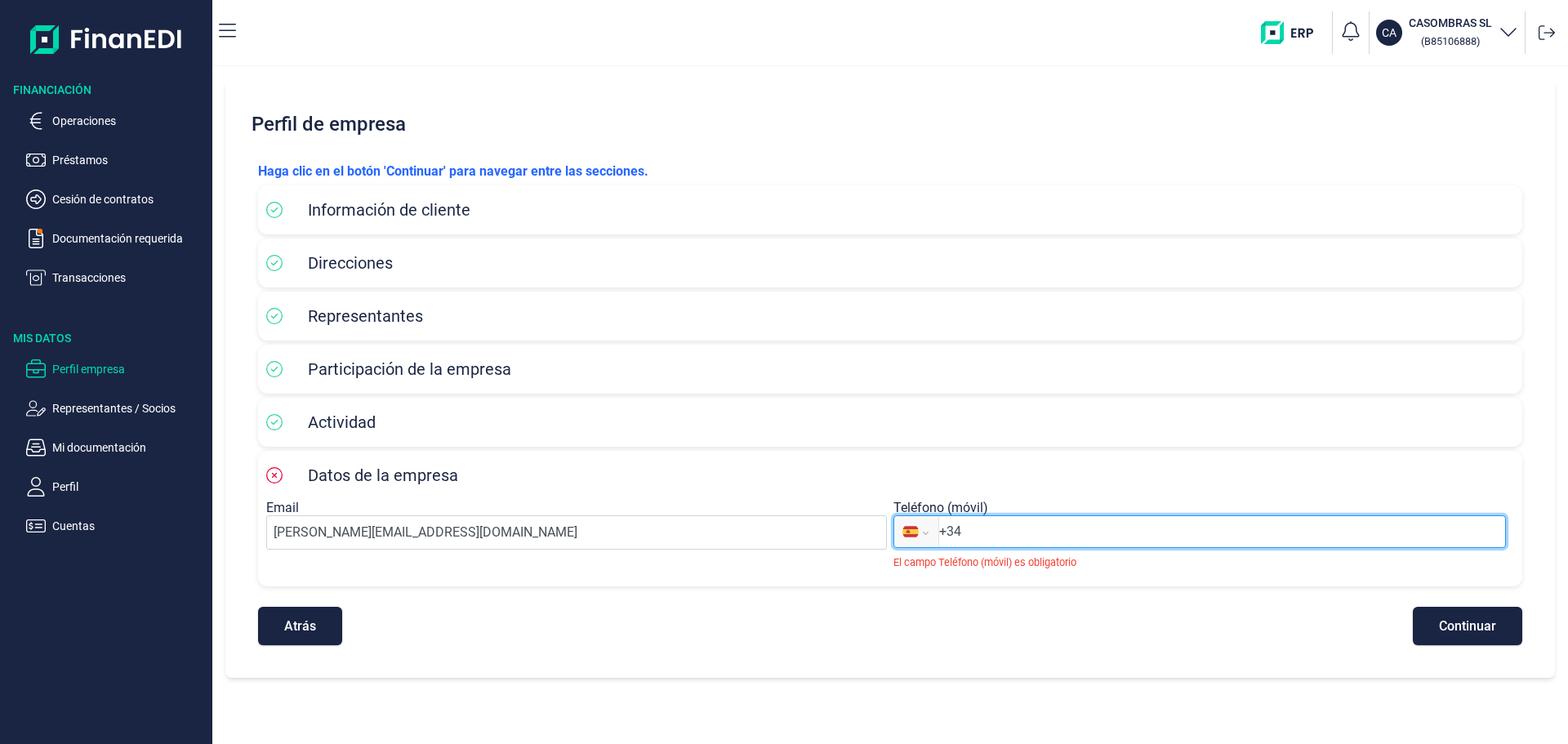
type input "[PHONE_NUMBER]"
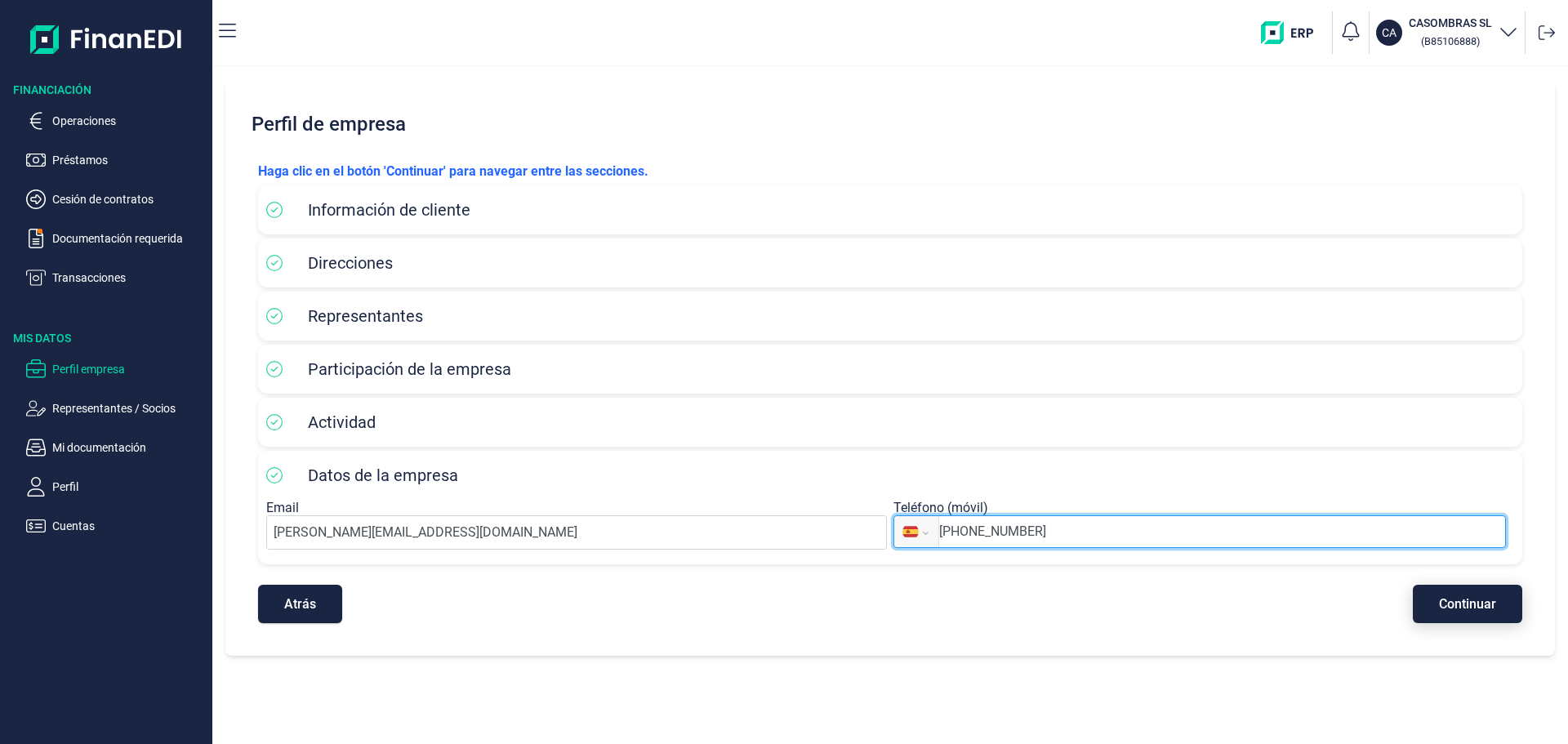
click at [1491, 623] on button "Continuar" at bounding box center [1466, 604] width 109 height 38
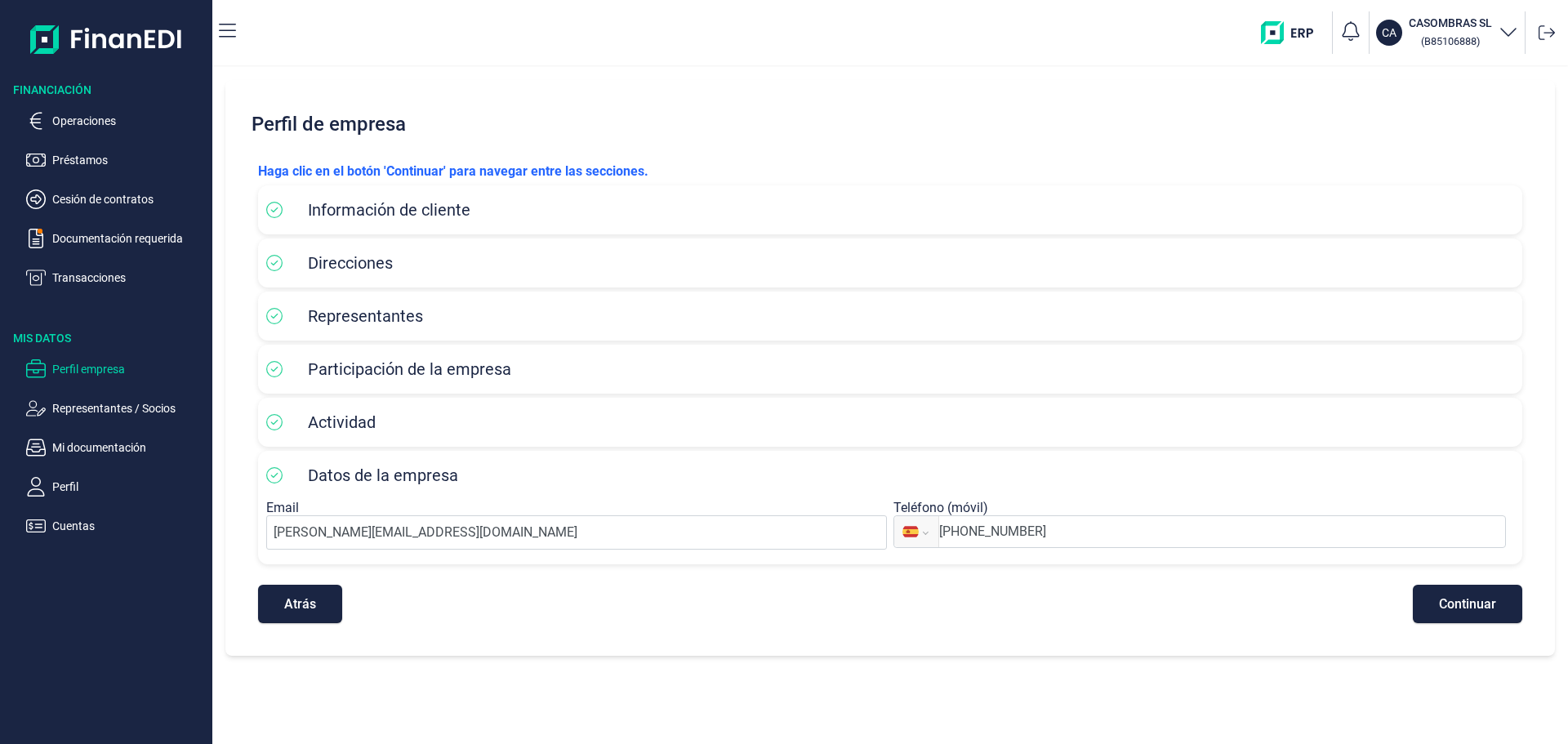
select select "ES"
